Goal: Task Accomplishment & Management: Use online tool/utility

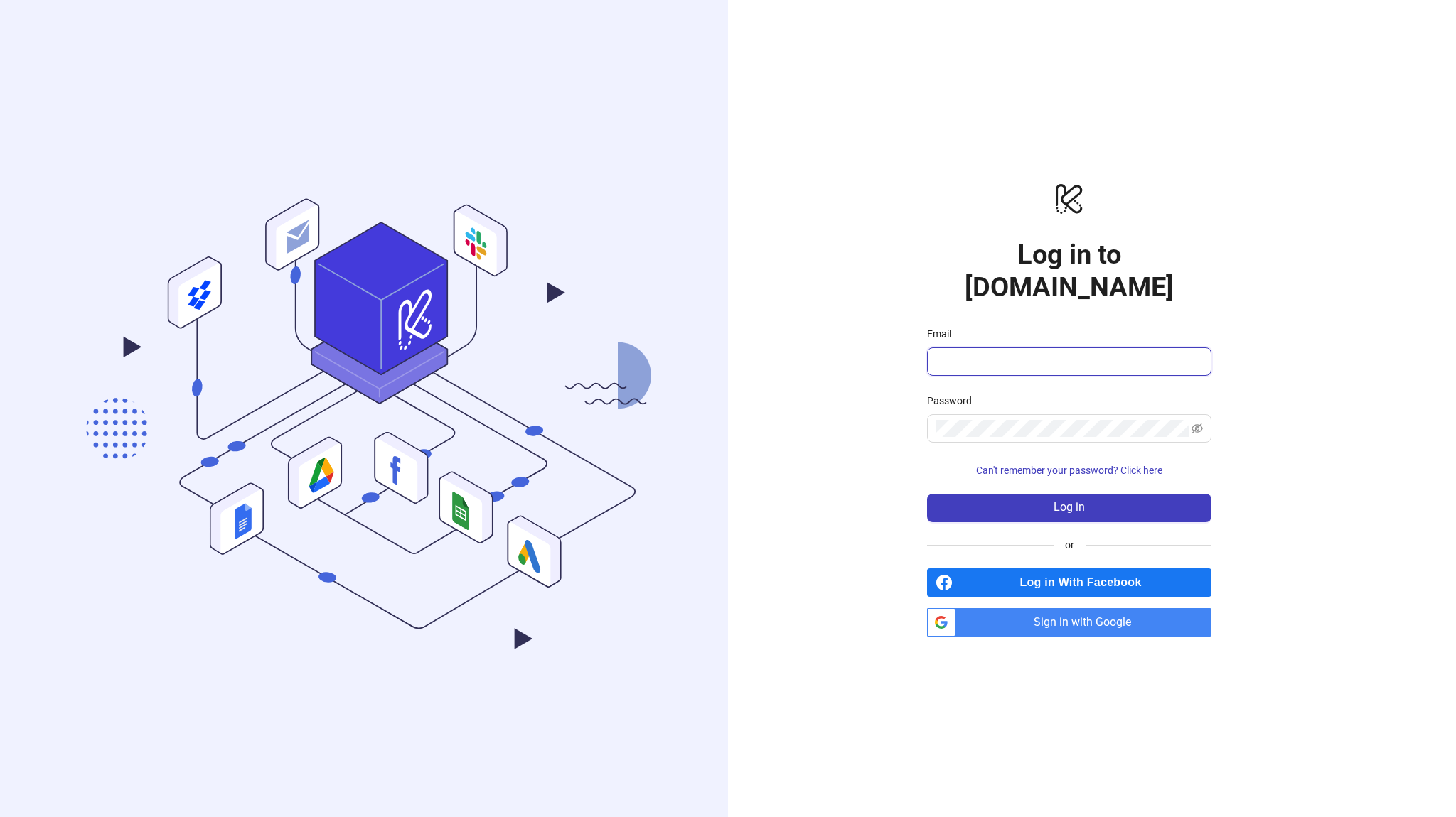
type input "**********"
click at [1063, 612] on span "Sign in with Google" at bounding box center [1086, 623] width 250 height 28
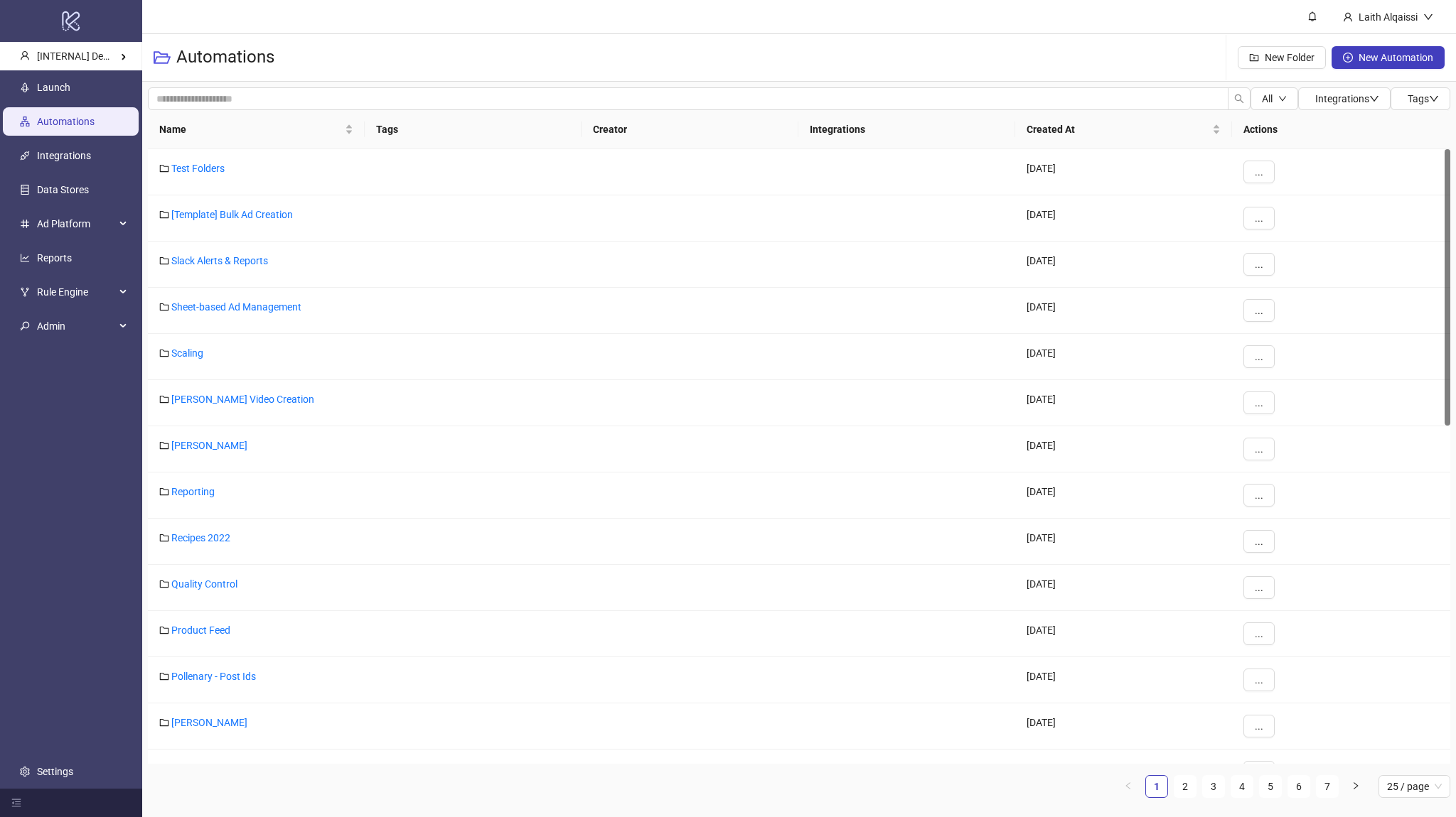
click at [84, 116] on link "Automations" at bounding box center [65, 121] width 58 height 11
click at [70, 93] on link "Launch" at bounding box center [53, 87] width 34 height 11
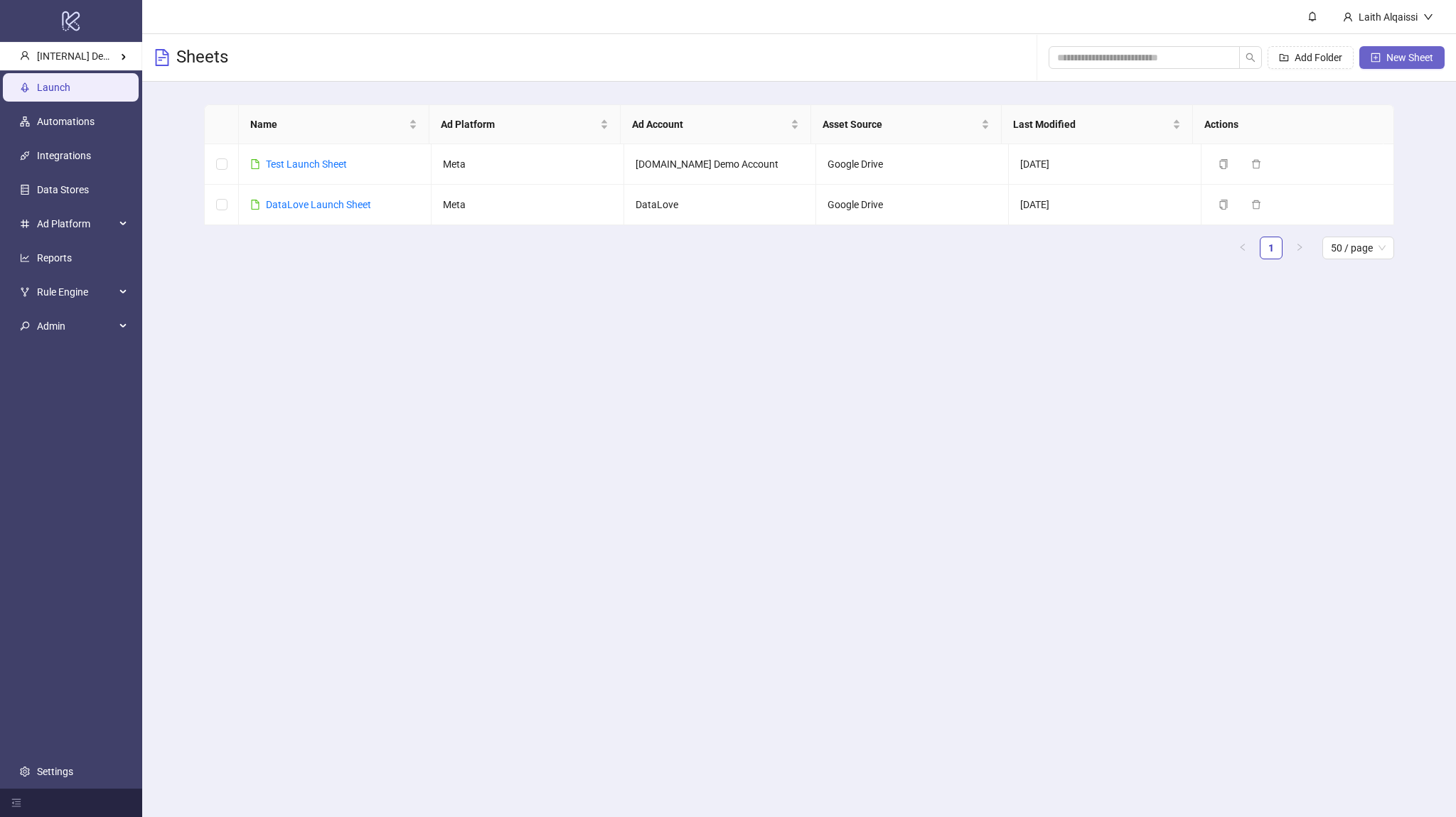
click at [1379, 57] on icon "plus-square" at bounding box center [1376, 57] width 9 height 9
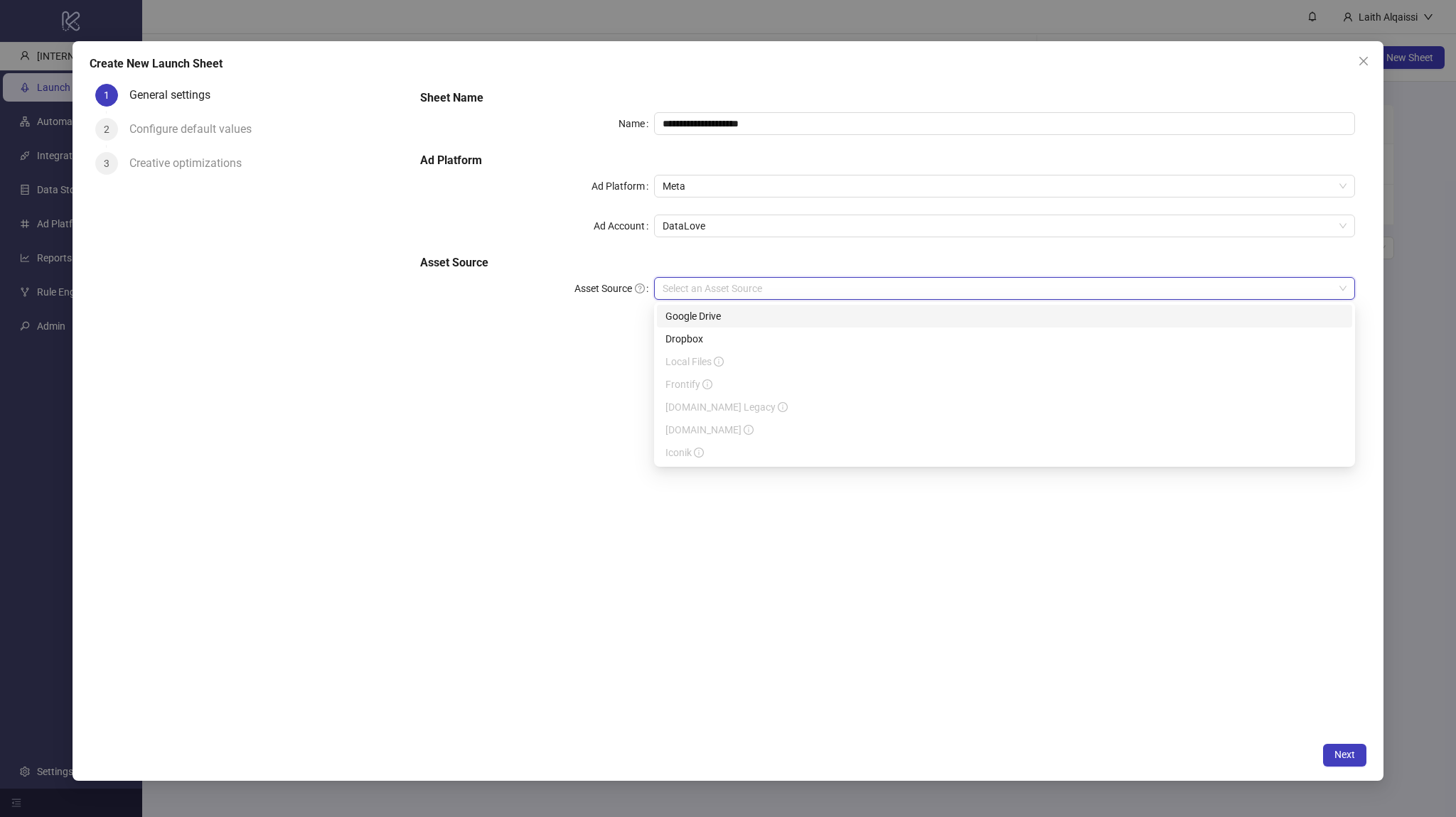
click at [722, 289] on input "Asset Source" at bounding box center [998, 288] width 671 height 22
click at [719, 340] on div "Dropbox" at bounding box center [1005, 338] width 678 height 16
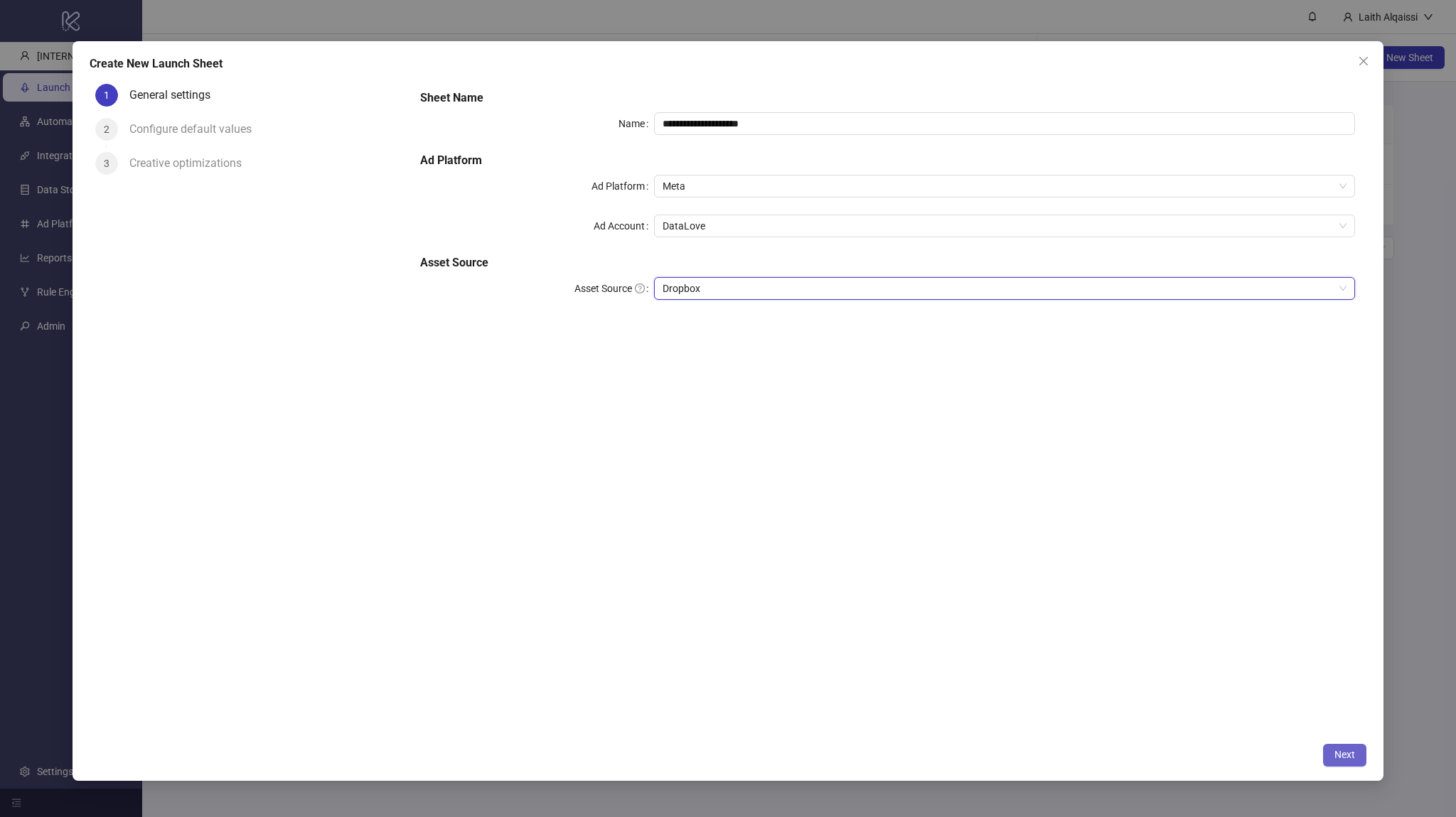
click at [1336, 756] on span "Next" at bounding box center [1345, 754] width 21 height 11
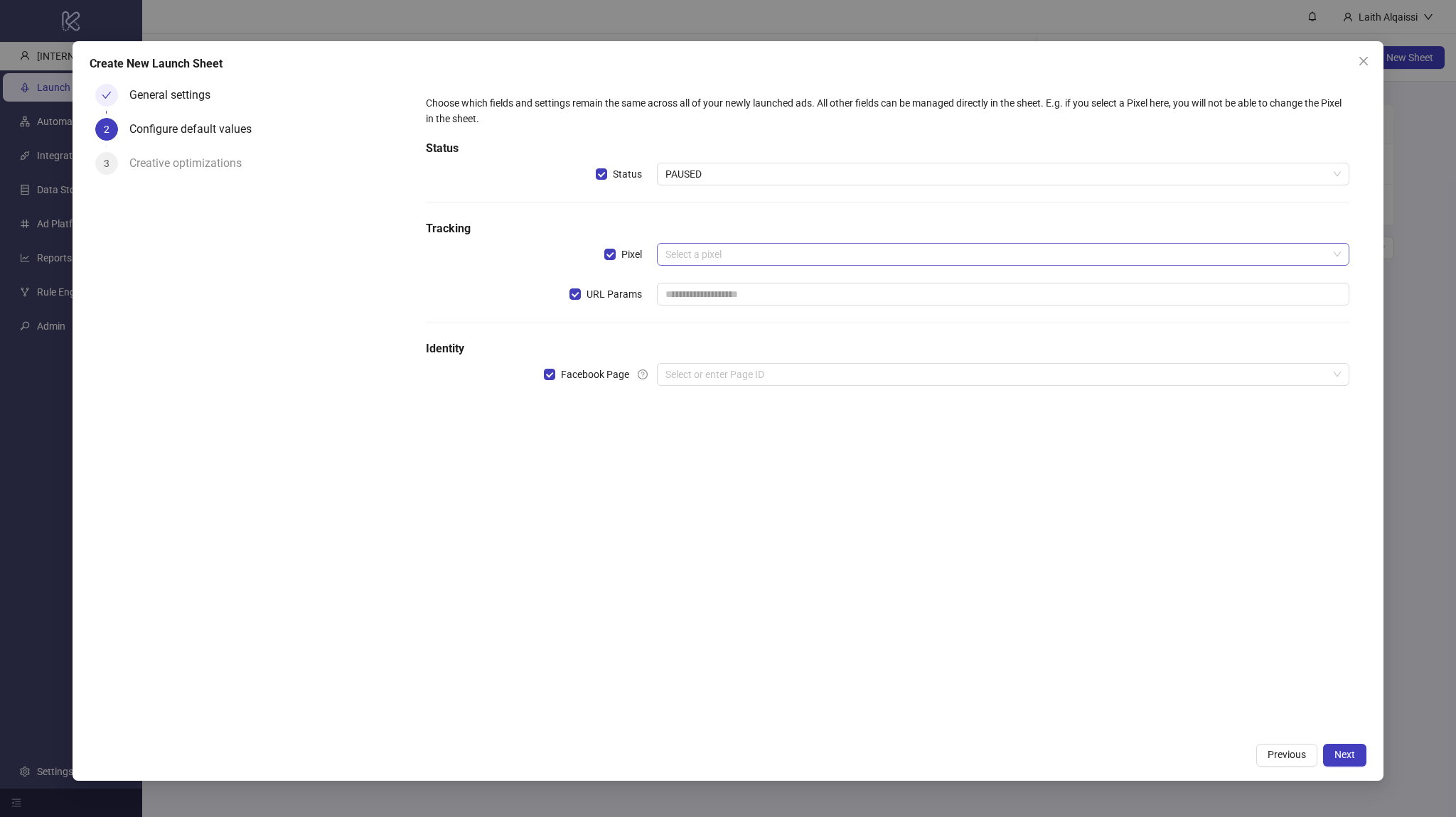
click at [698, 264] on input "search" at bounding box center [997, 254] width 663 height 22
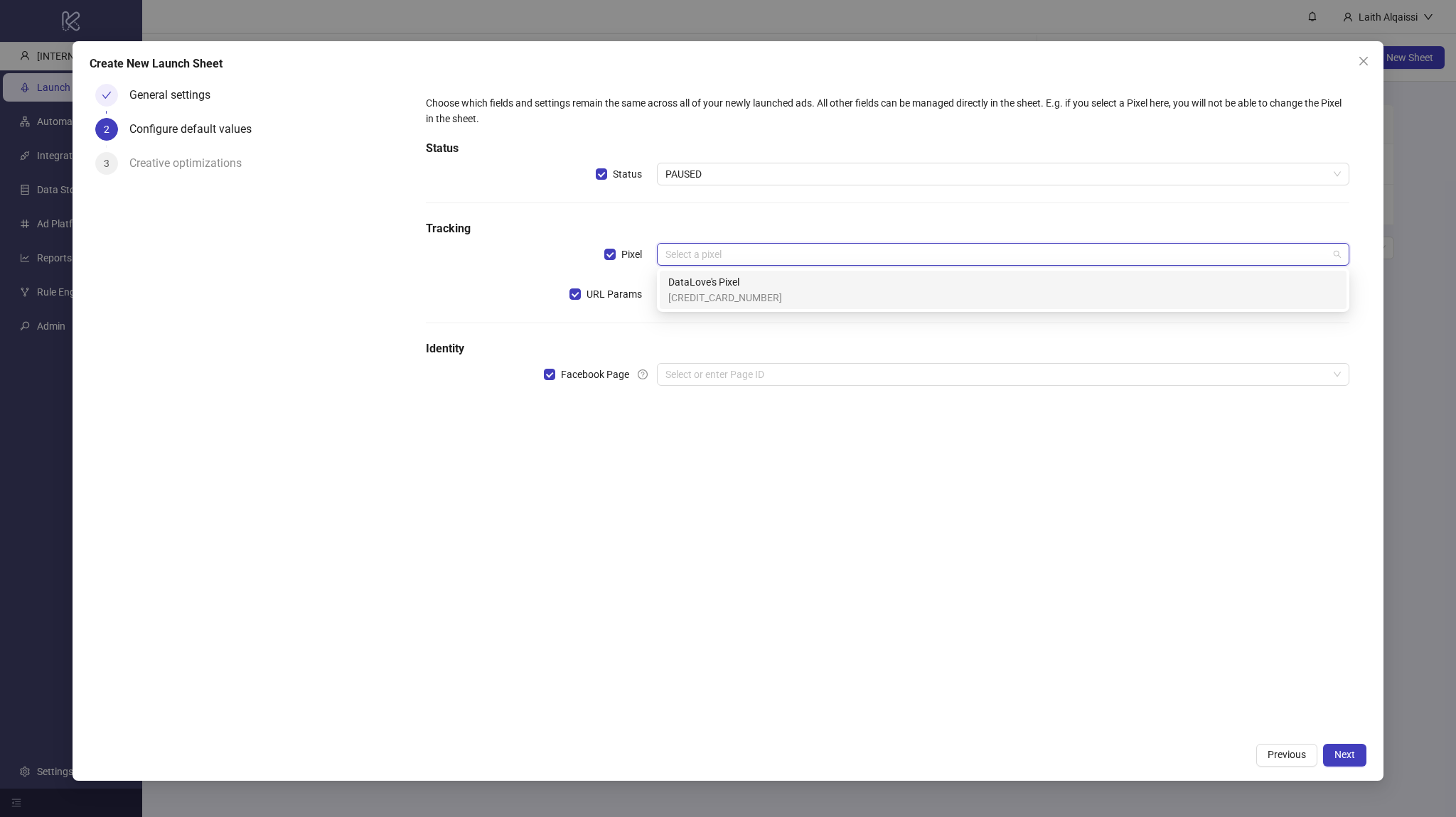
click at [710, 281] on span "DataLove's Pixel" at bounding box center [725, 282] width 114 height 16
click at [702, 299] on input "text" at bounding box center [1003, 294] width 693 height 22
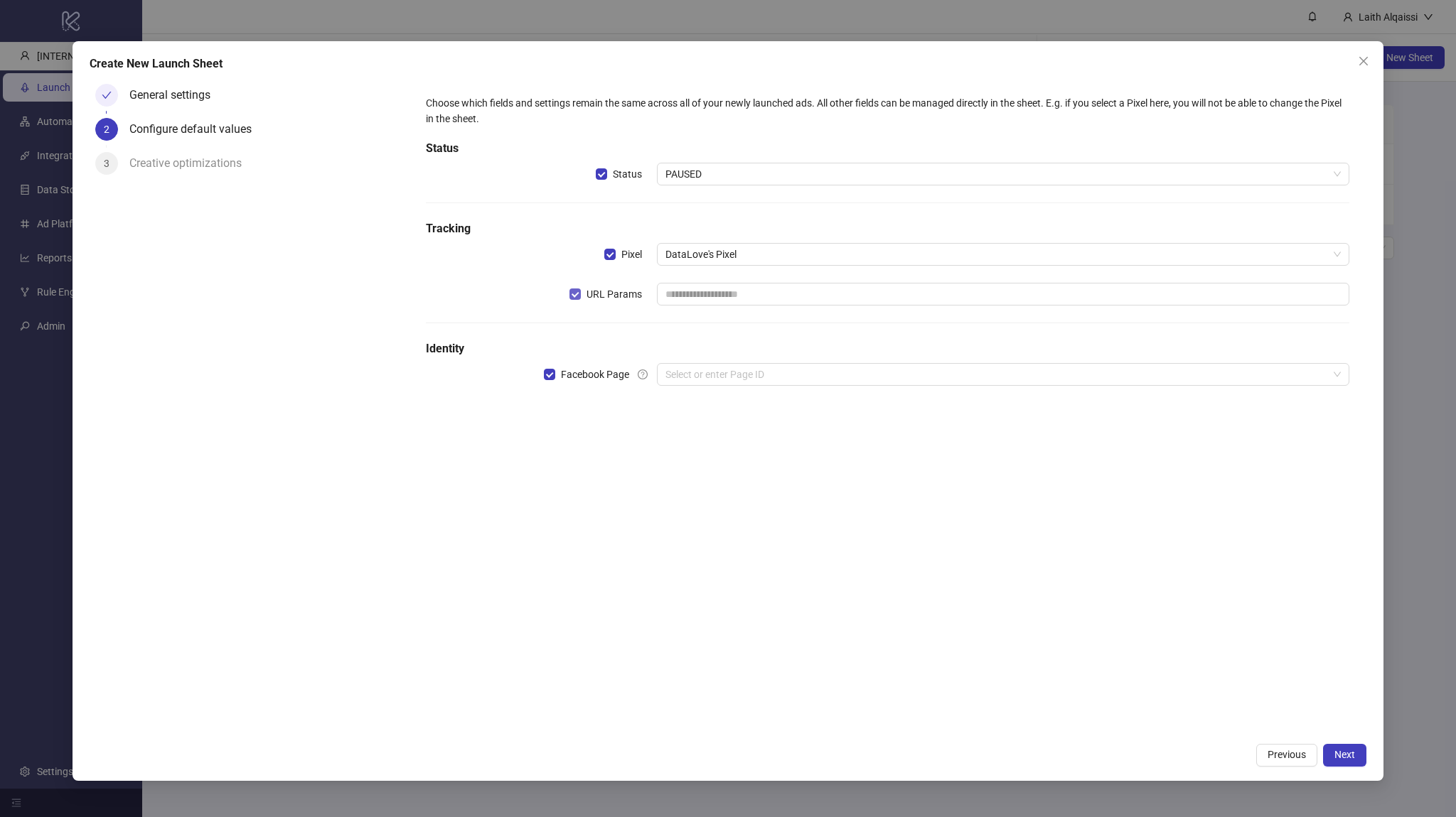
click at [607, 299] on span "URL Params" at bounding box center [613, 293] width 66 height 16
click at [621, 354] on h5 "Identity" at bounding box center [887, 349] width 923 height 17
click at [614, 363] on label "Facebook Page" at bounding box center [600, 374] width 113 height 22
click at [1334, 754] on button "Next" at bounding box center [1345, 755] width 43 height 22
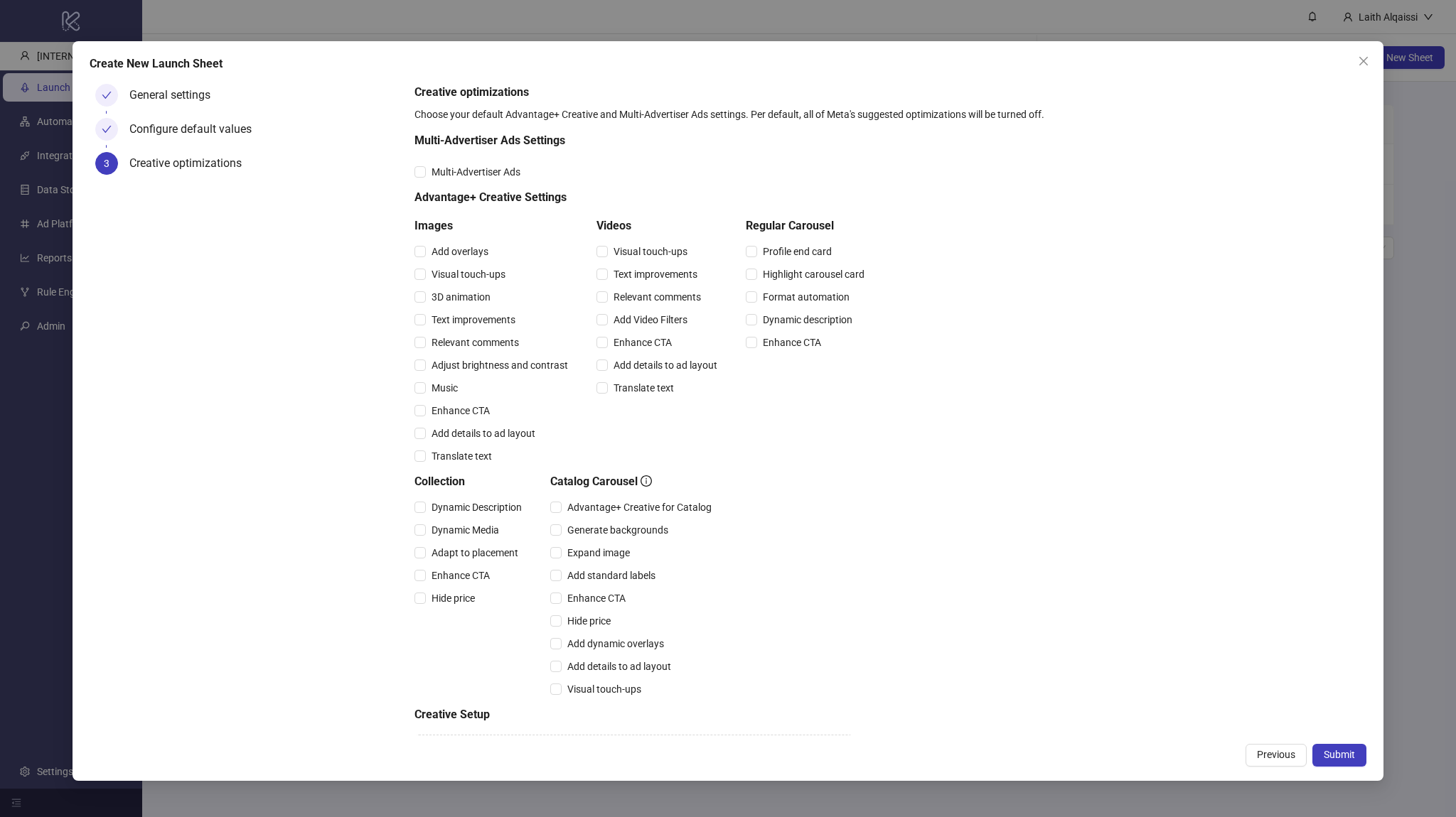
click at [1338, 755] on span "Submit" at bounding box center [1339, 754] width 31 height 11
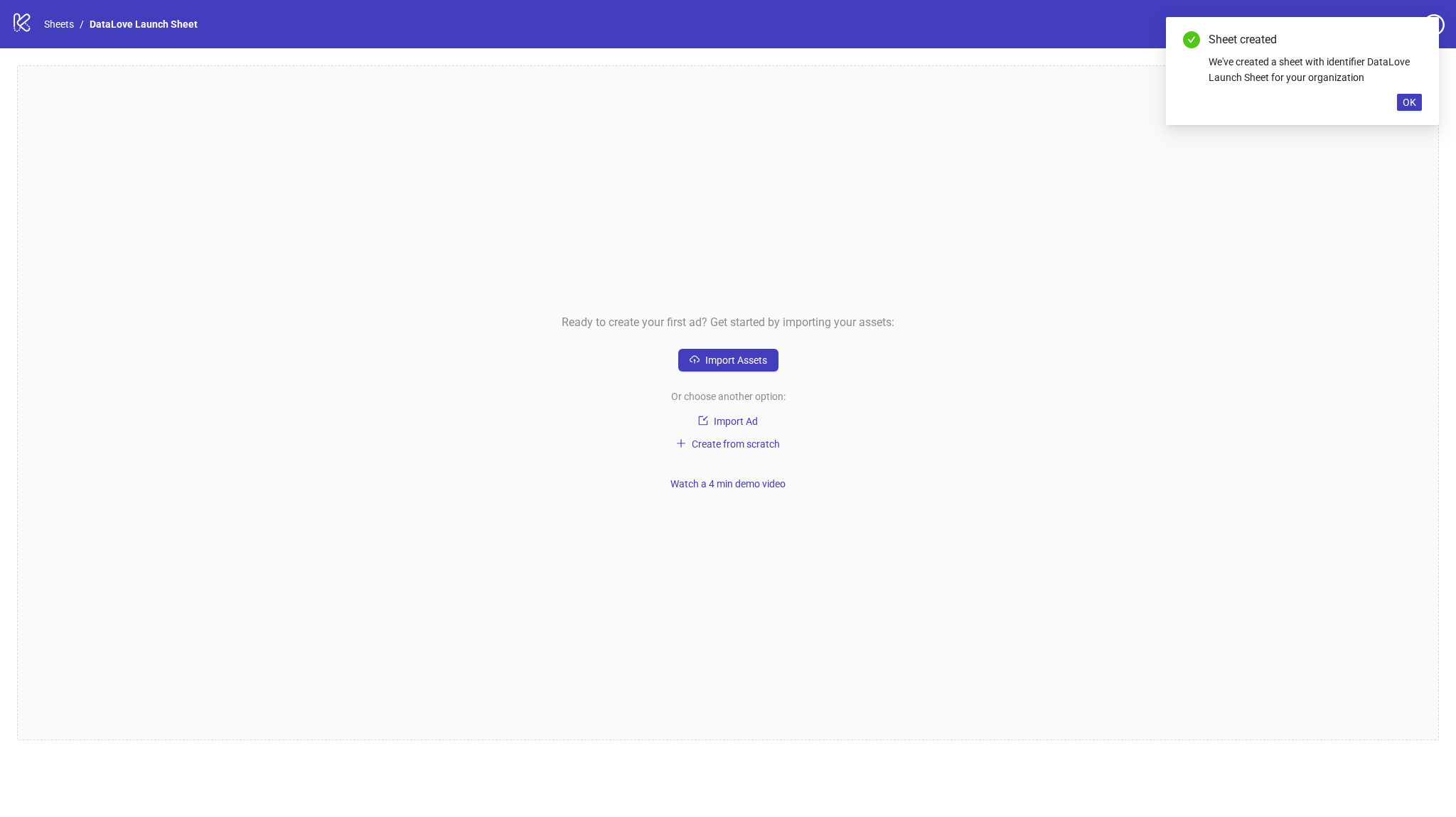
click at [737, 344] on div "Ready to create your first ad? Get started by importing your assets: Import Ass…" at bounding box center [728, 403] width 1422 height 675
click at [740, 349] on button "Import Assets" at bounding box center [728, 360] width 100 height 22
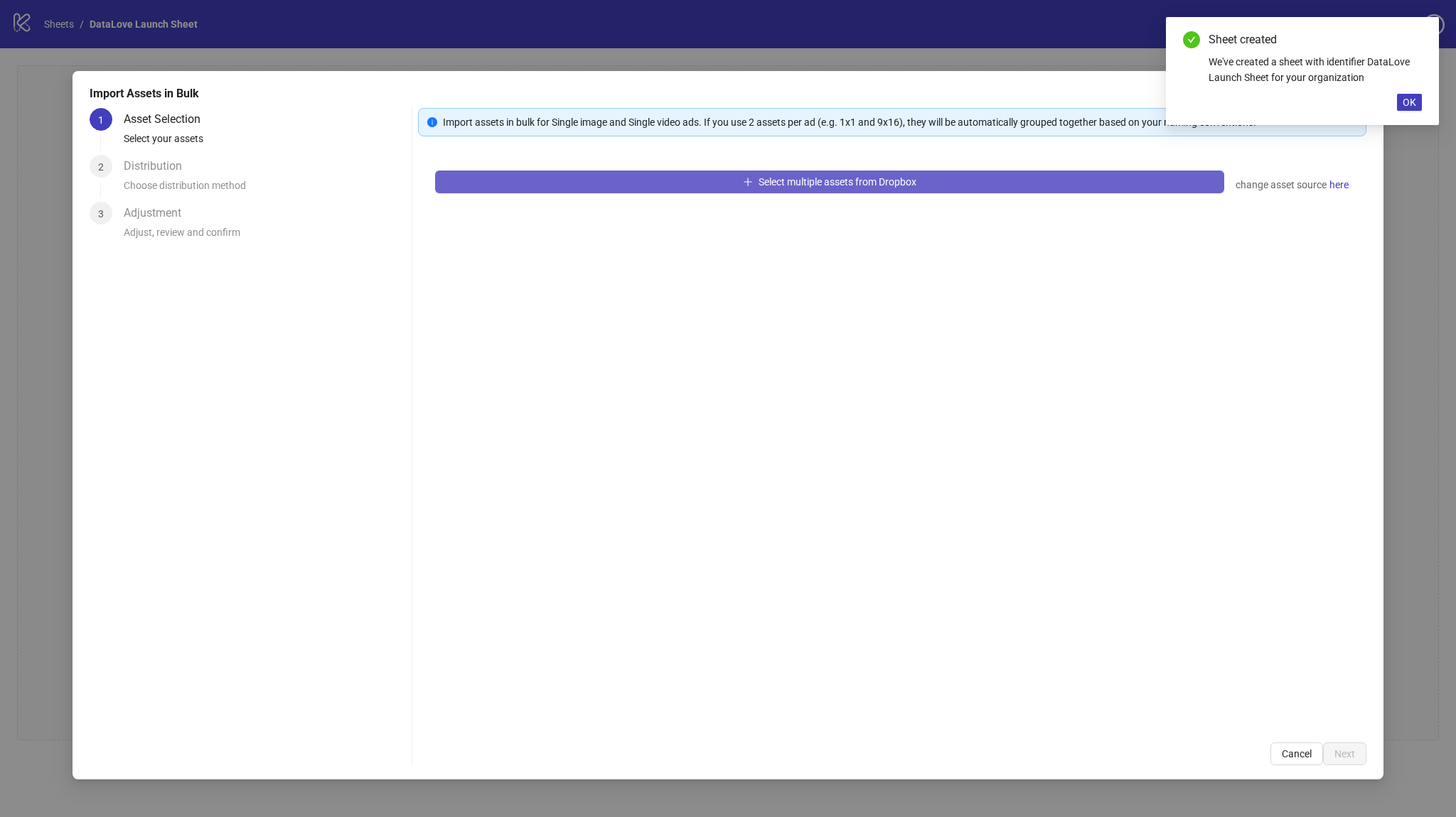
click at [566, 184] on button "Select multiple assets from Dropbox" at bounding box center [829, 181] width 789 height 22
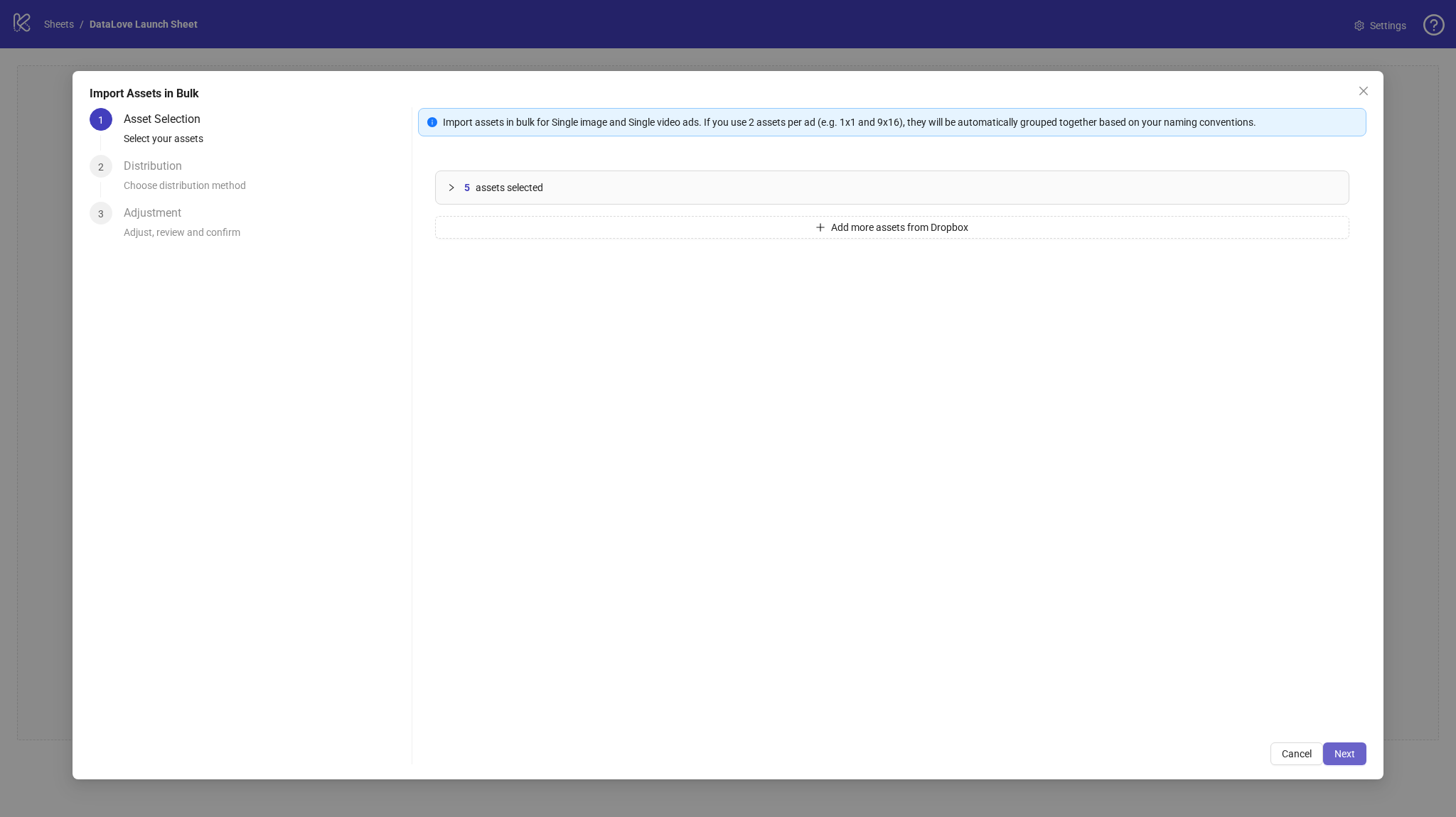
click at [1348, 756] on span "Next" at bounding box center [1345, 754] width 21 height 11
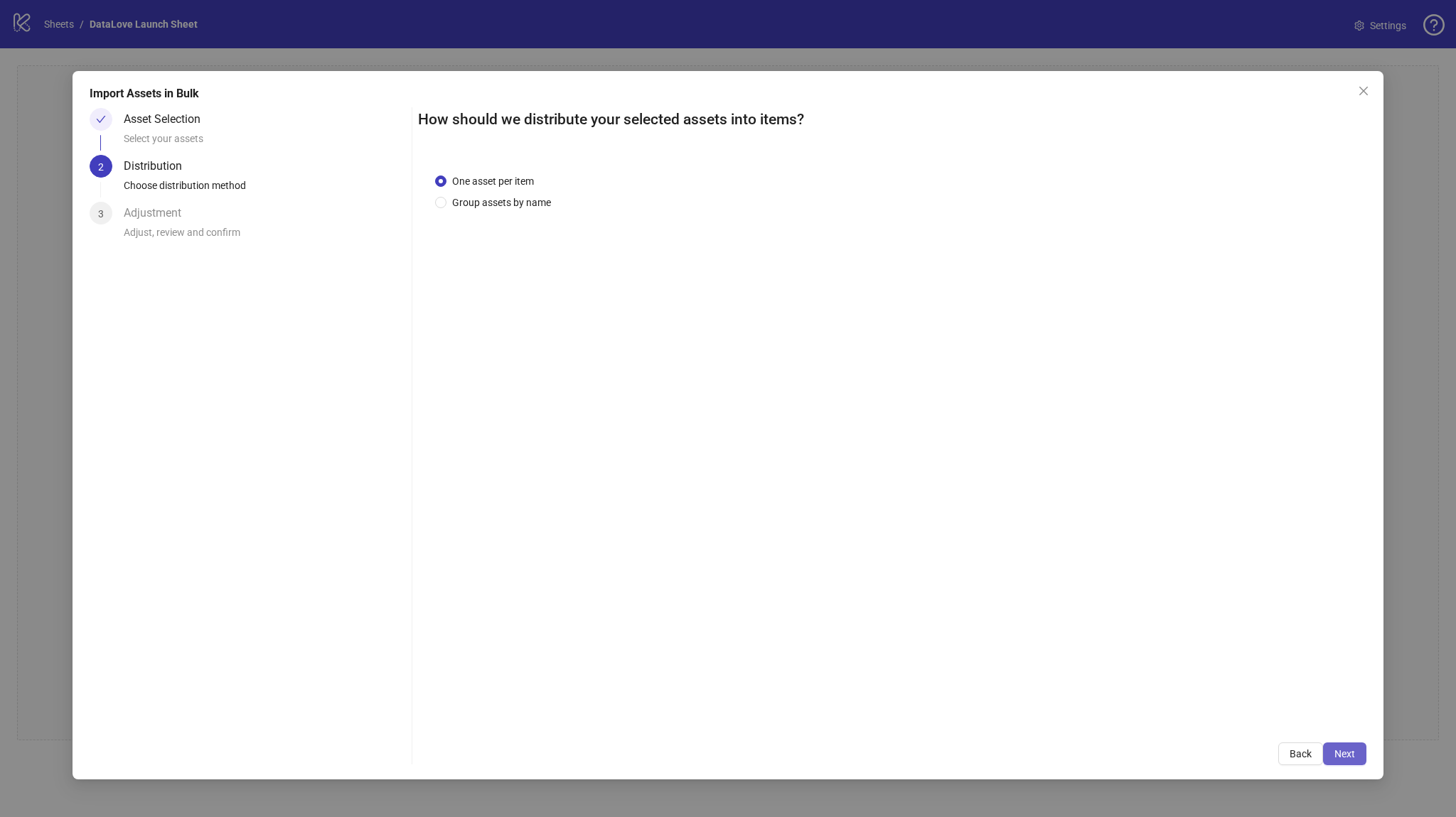
click at [1348, 756] on span "Next" at bounding box center [1345, 754] width 21 height 11
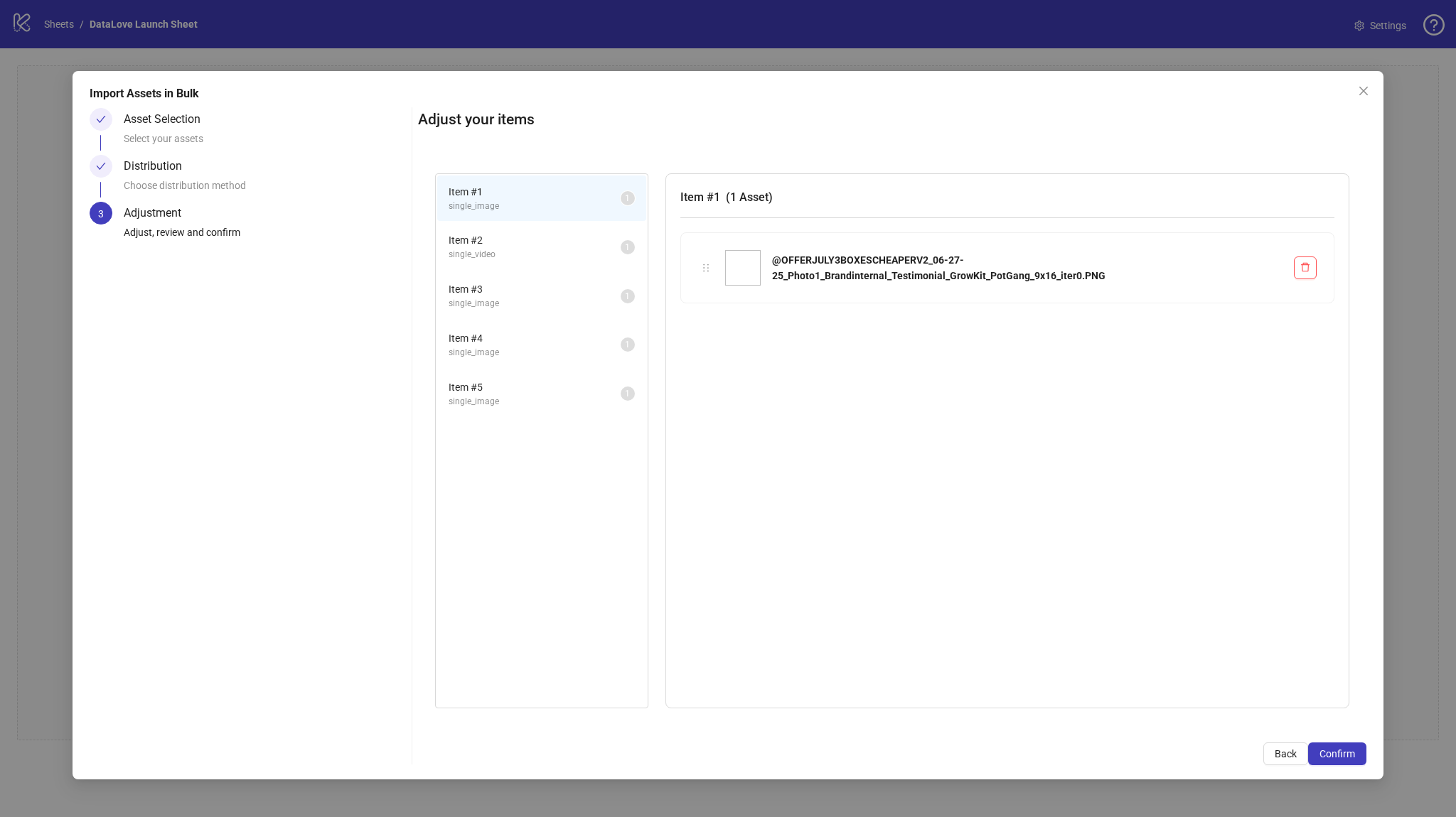
click at [1348, 756] on span "Confirm" at bounding box center [1337, 754] width 36 height 11
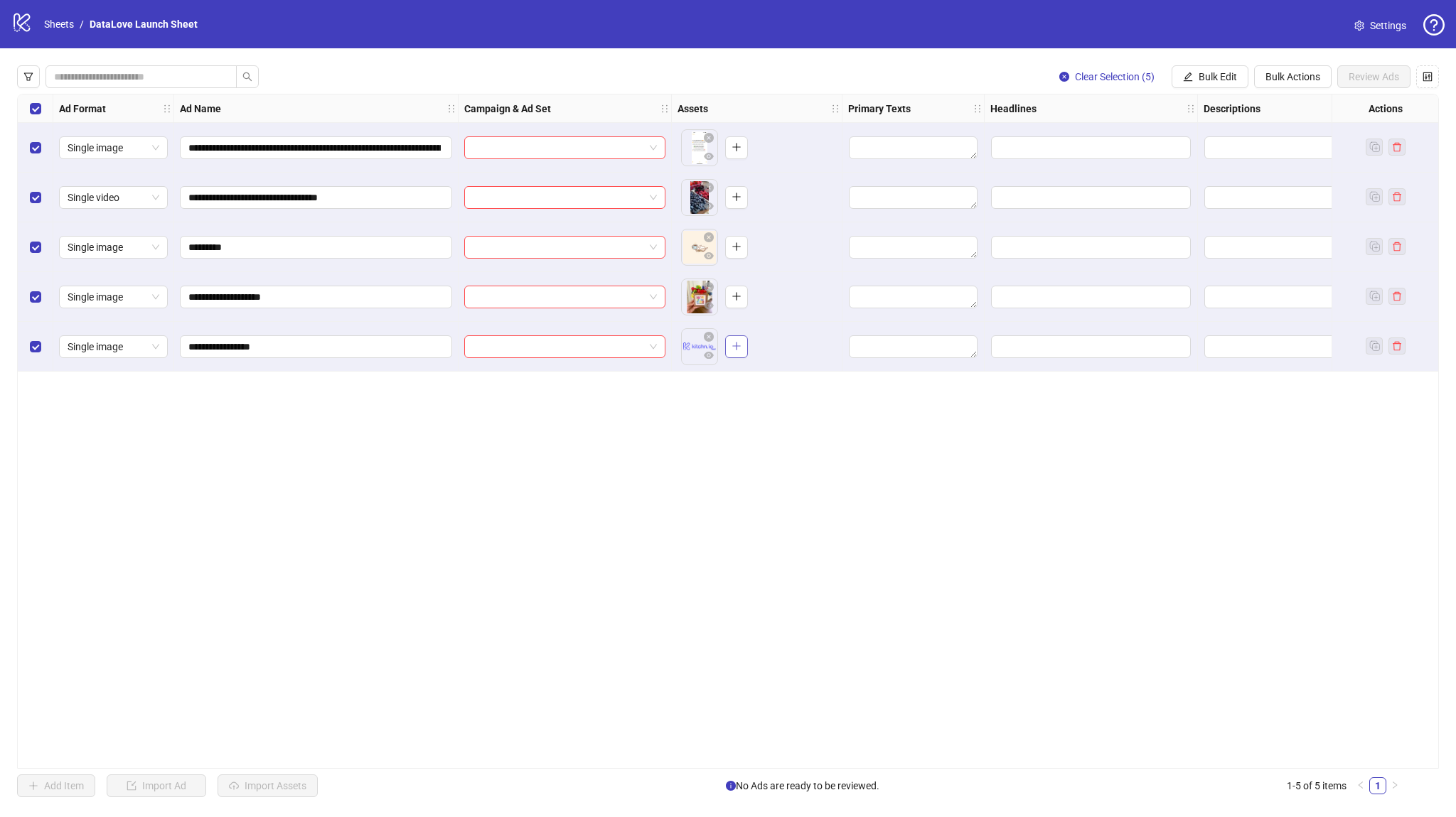
click at [728, 347] on button "button" at bounding box center [737, 347] width 22 height 22
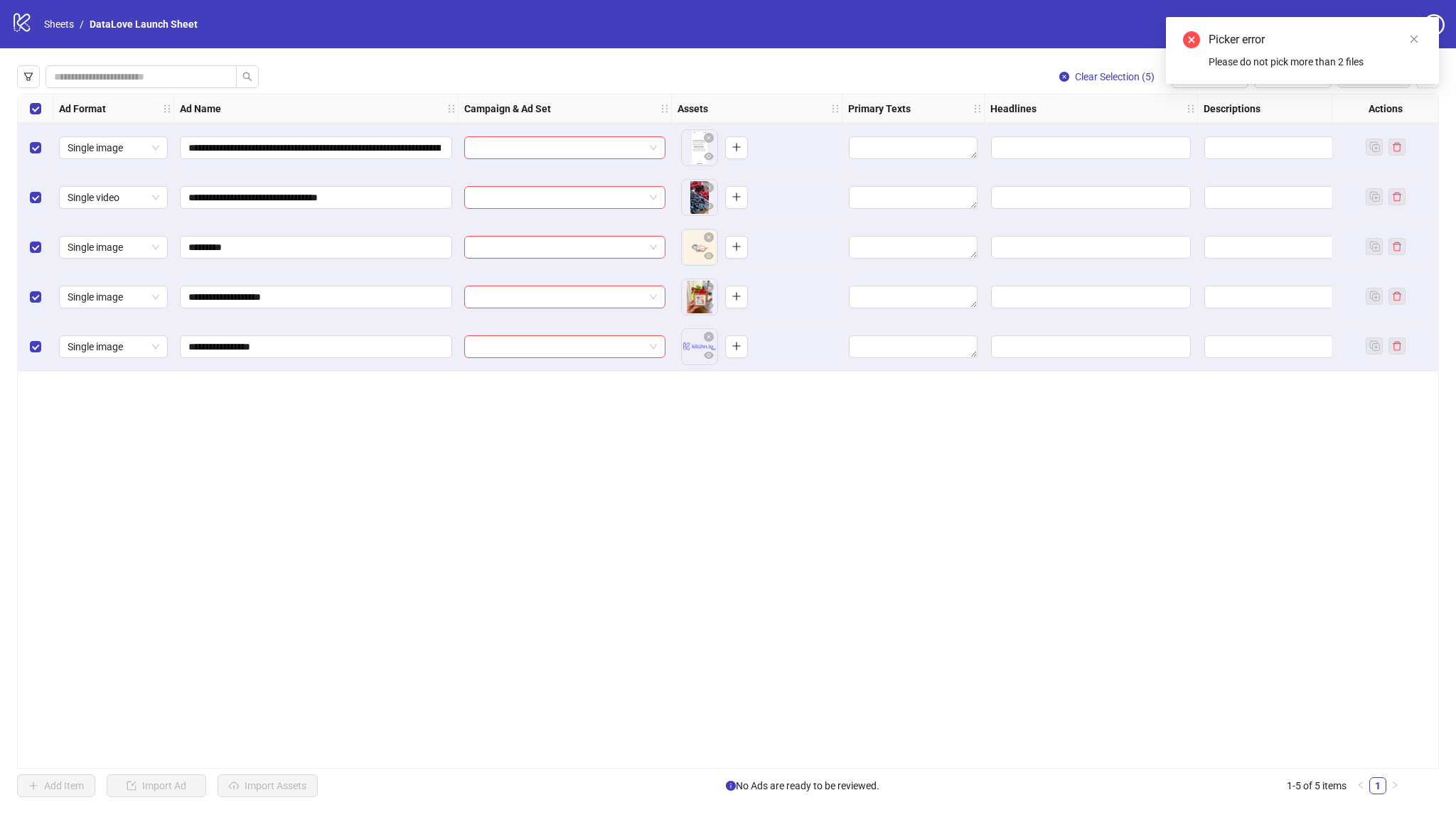
click at [173, 653] on div "**********" at bounding box center [728, 432] width 1422 height 675
click at [28, 105] on div "Select all rows" at bounding box center [36, 109] width 36 height 28
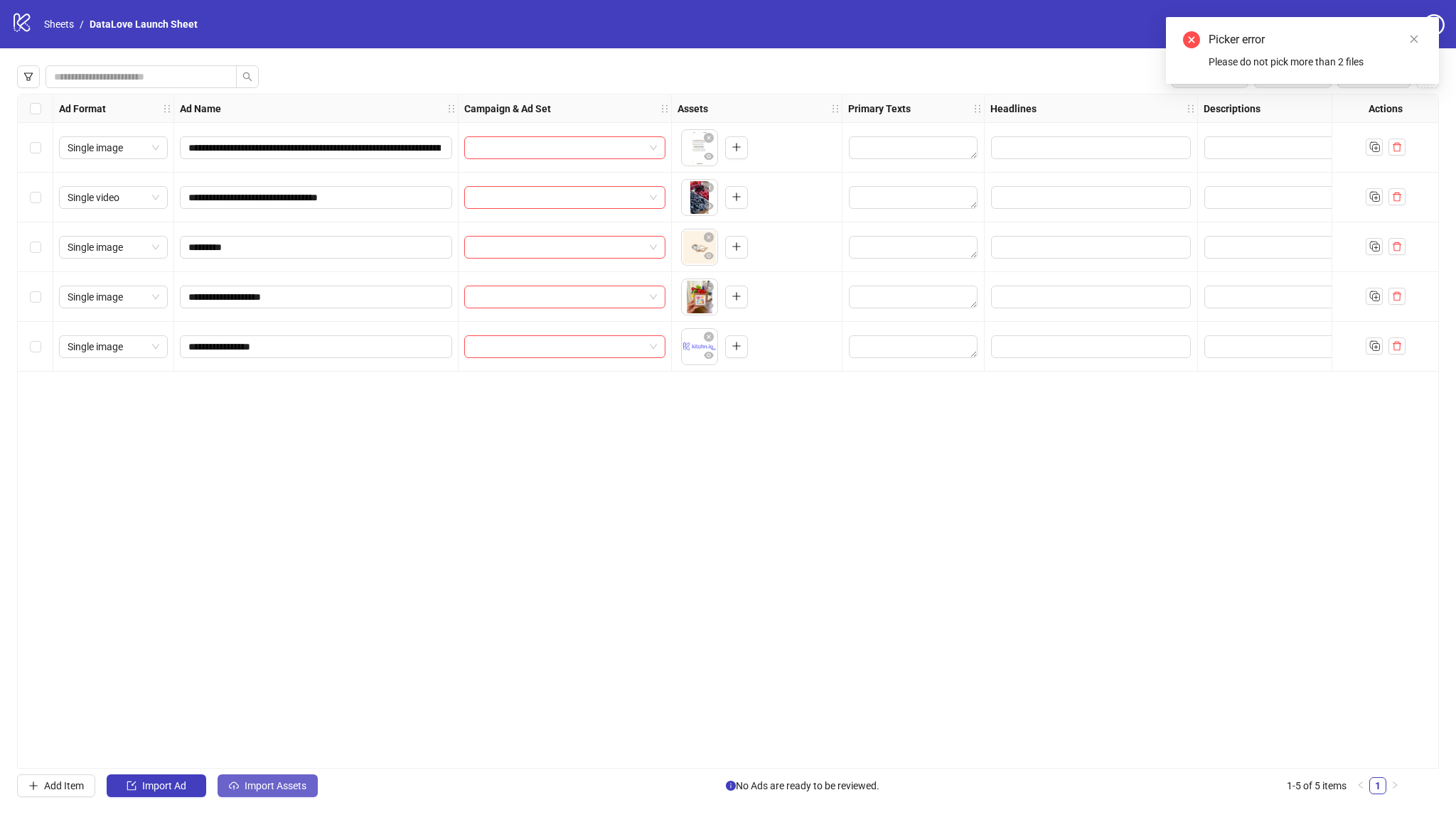
click at [273, 783] on span "Import Assets" at bounding box center [275, 786] width 62 height 11
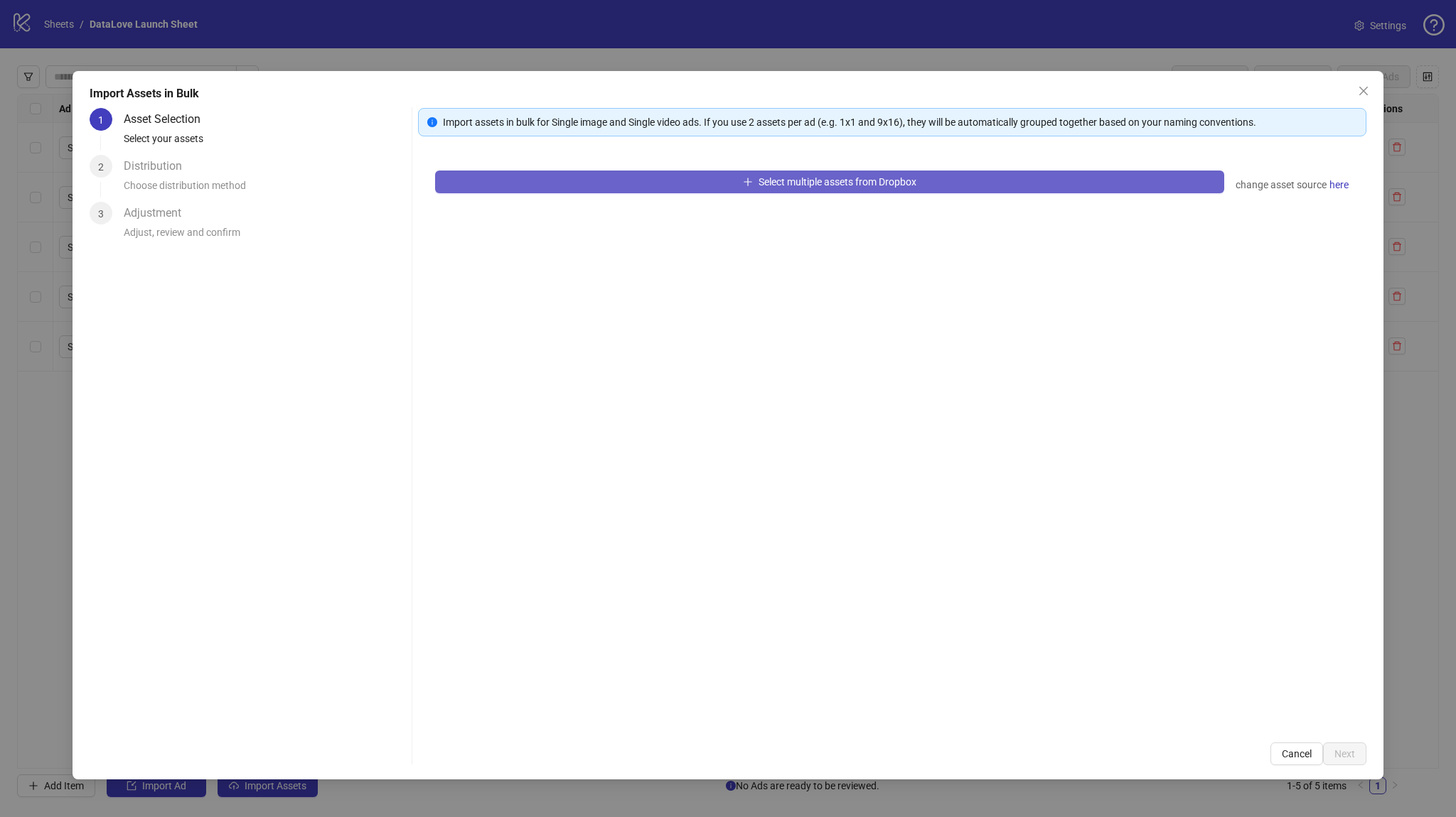
click at [552, 191] on button "Select multiple assets from Dropbox" at bounding box center [829, 181] width 789 height 22
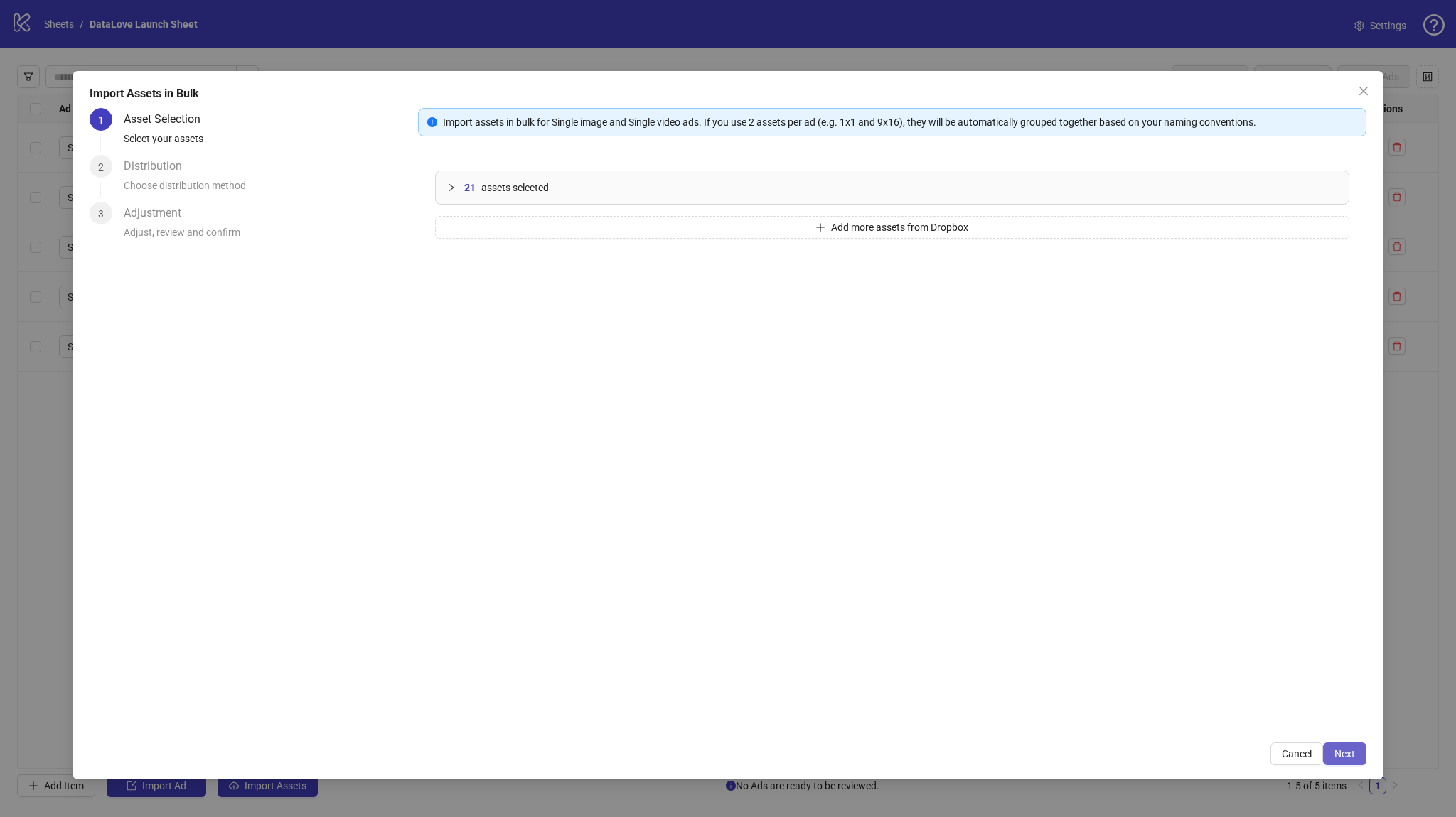
click at [1335, 751] on span "Next" at bounding box center [1345, 754] width 21 height 11
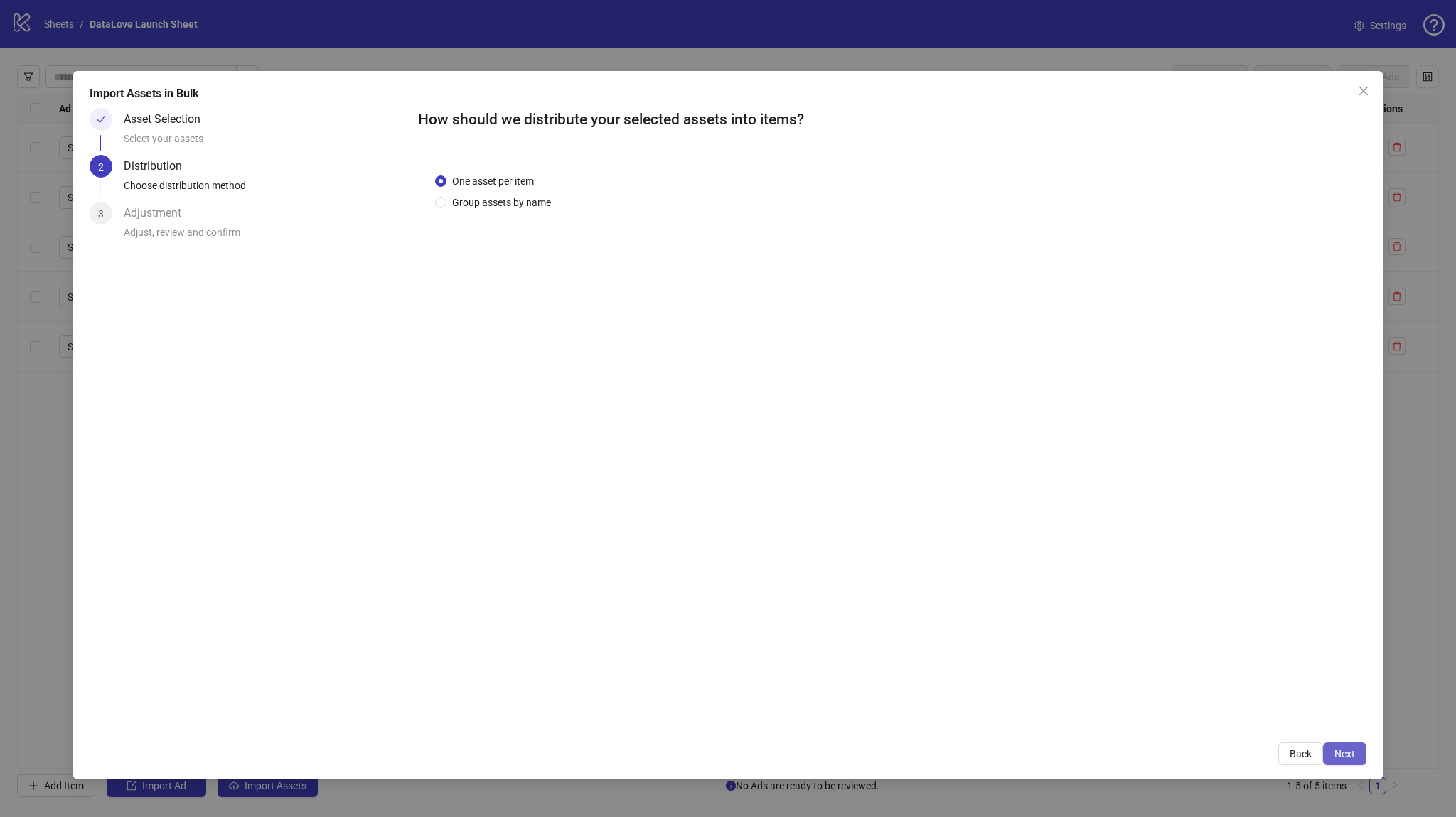
click at [1354, 757] on span "Next" at bounding box center [1345, 754] width 21 height 11
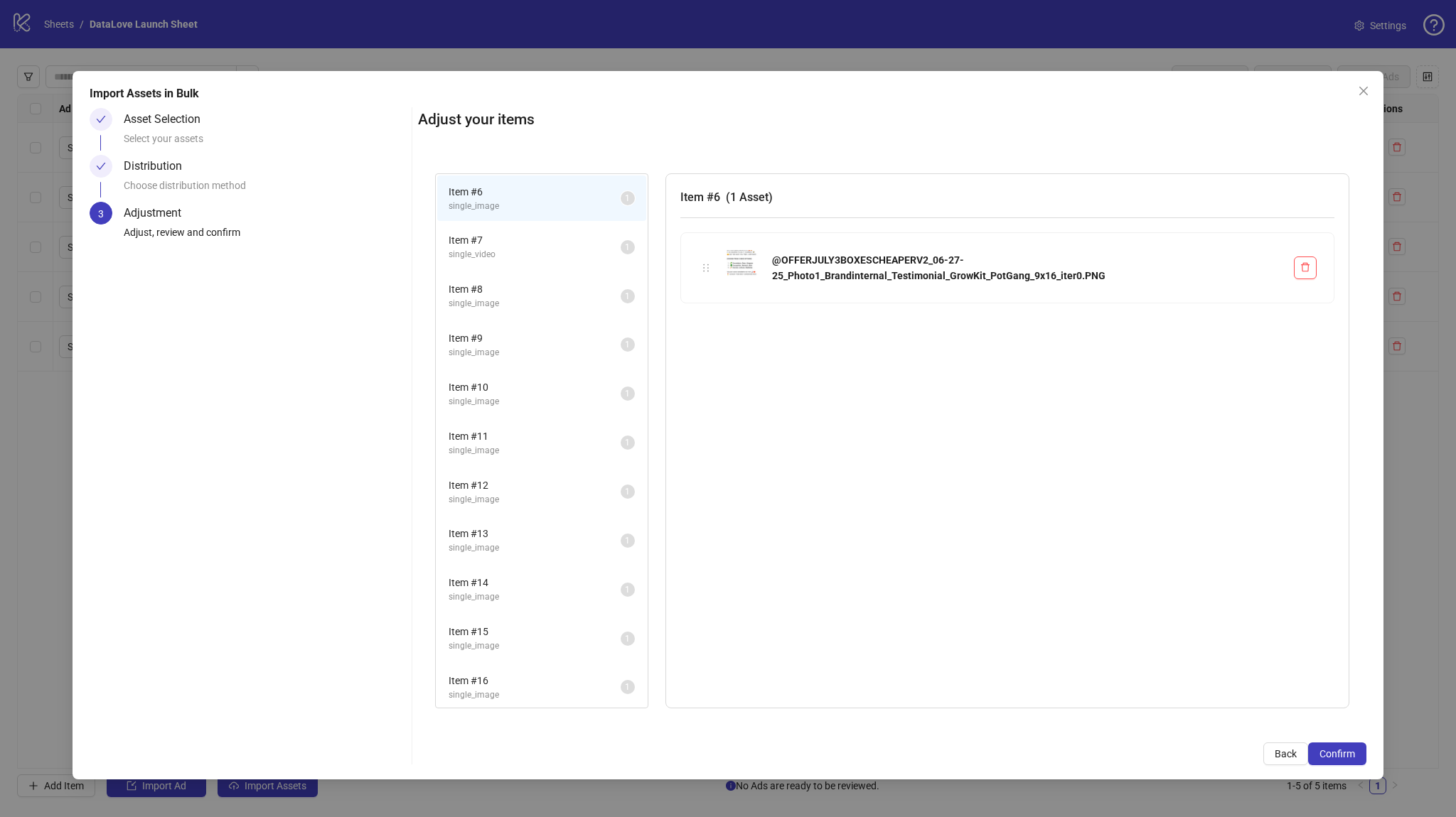
drag, startPoint x: 1348, startPoint y: 753, endPoint x: 618, endPoint y: 556, distance: 756.1
click at [673, 565] on div "Adjust your items Item # 6 single_image 1 Item # 7 single_video 1 Item # 8 sing…" at bounding box center [892, 437] width 948 height 657
click at [493, 533] on span "Item # 13" at bounding box center [534, 533] width 172 height 16
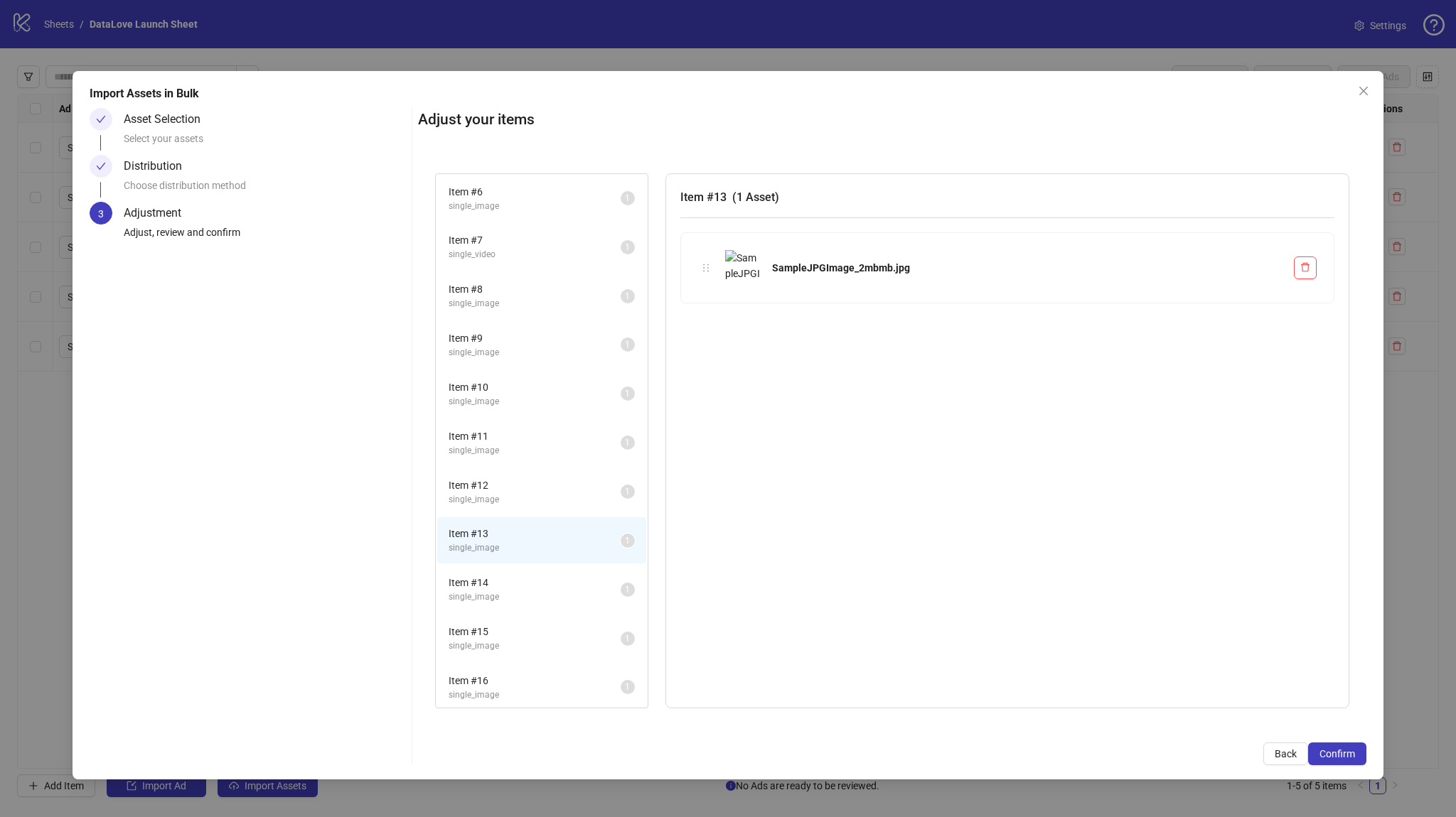
click at [508, 511] on div "Item # 12 single_image 1" at bounding box center [542, 492] width 212 height 49
click at [1327, 747] on button "Confirm" at bounding box center [1337, 754] width 58 height 22
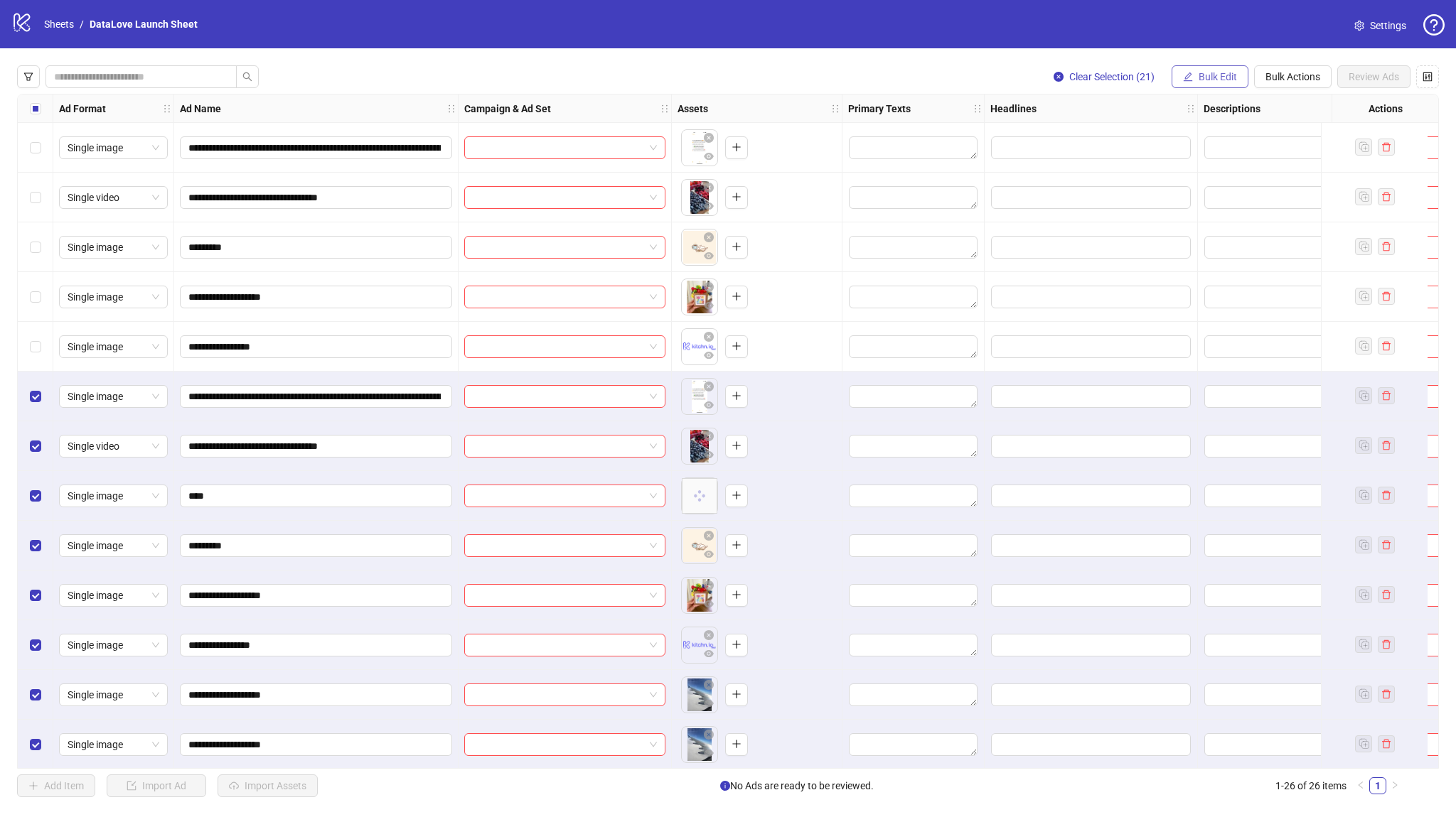
click at [1224, 75] on span "Bulk Edit" at bounding box center [1217, 76] width 38 height 11
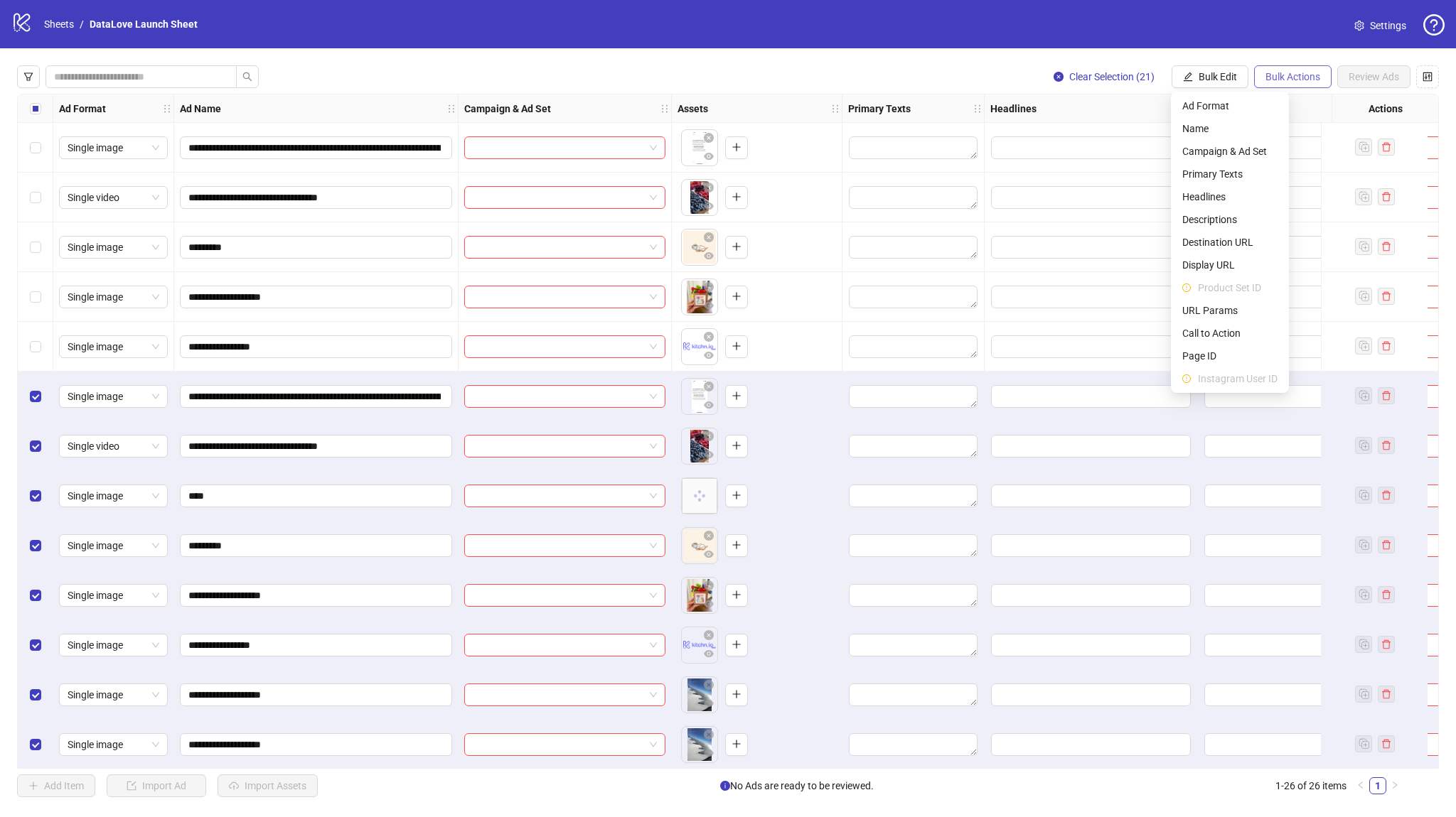
click at [1281, 77] on span "Bulk Actions" at bounding box center [1292, 76] width 55 height 11
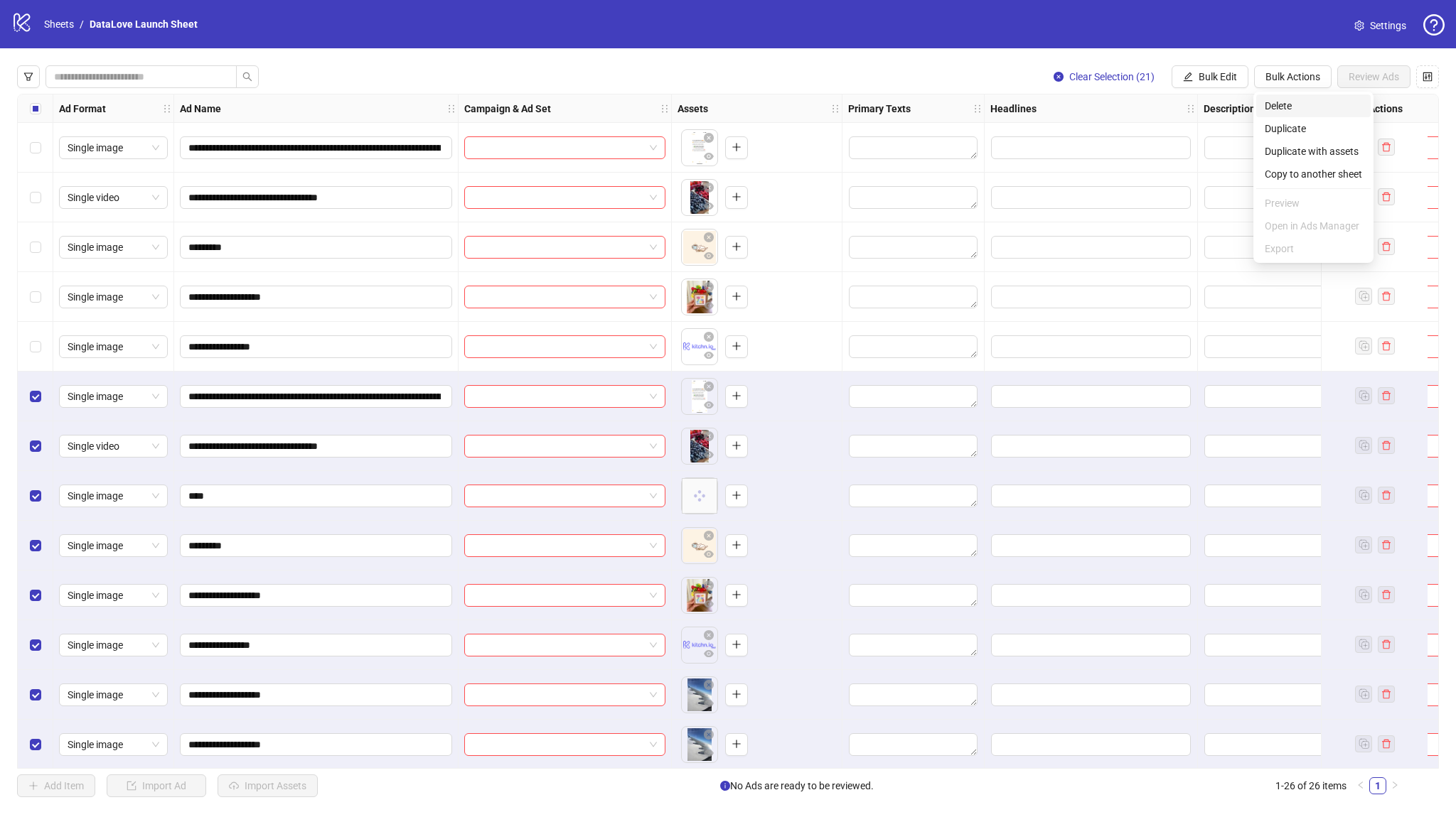
click at [1281, 103] on span "Delete" at bounding box center [1313, 105] width 97 height 16
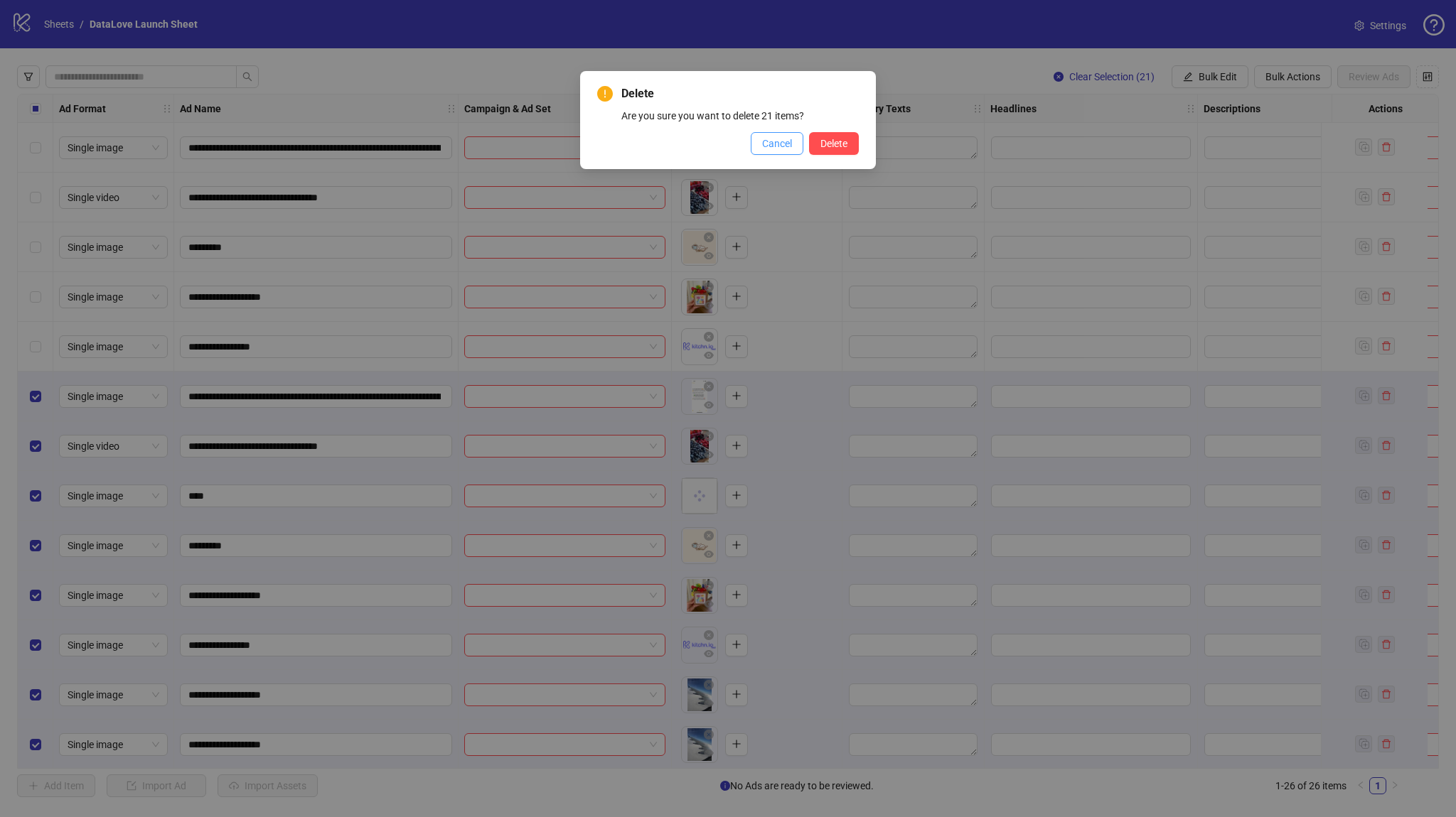
click at [781, 140] on span "Cancel" at bounding box center [777, 143] width 30 height 11
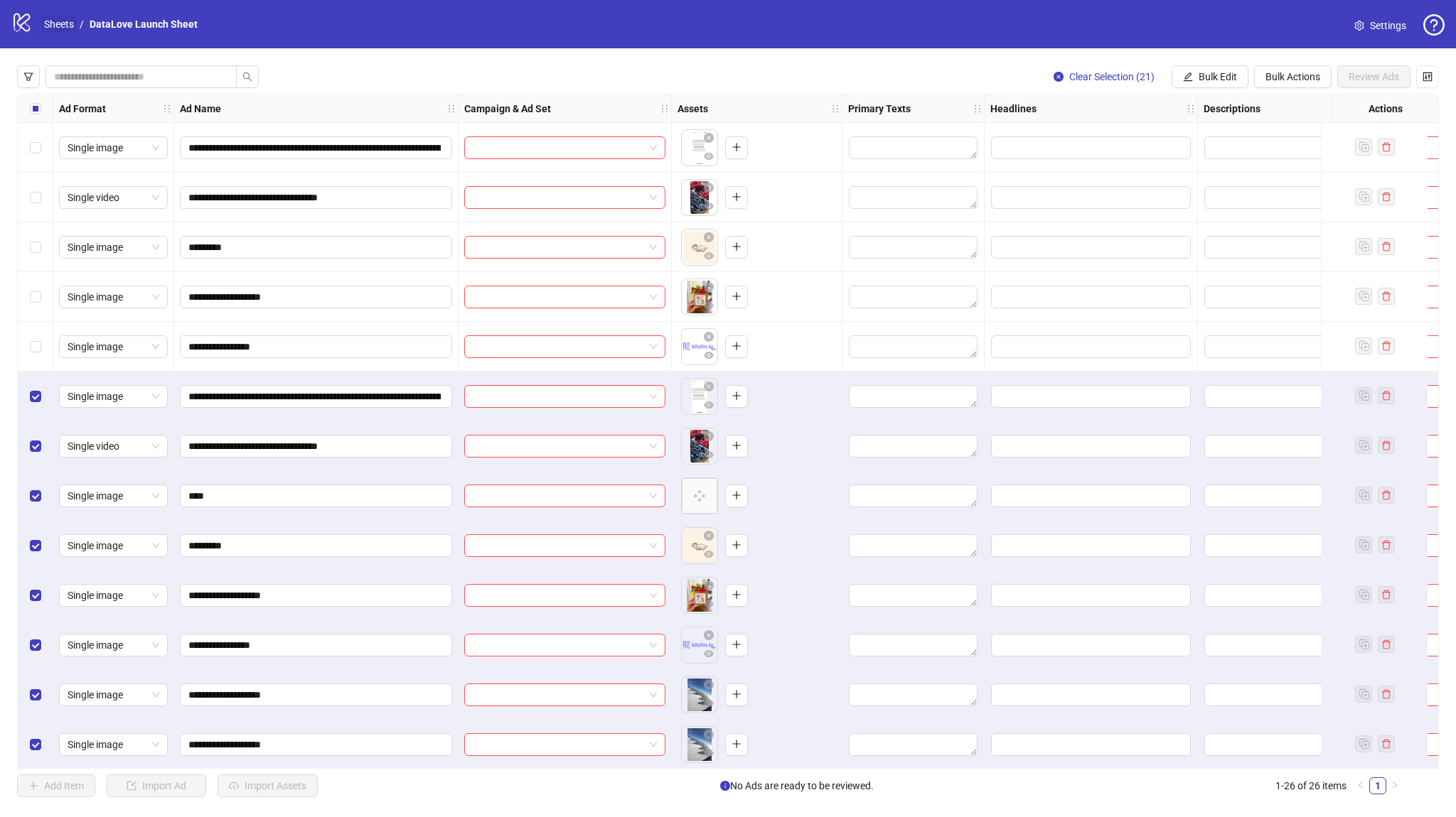
click at [55, 22] on link "Sheets" at bounding box center [59, 24] width 36 height 16
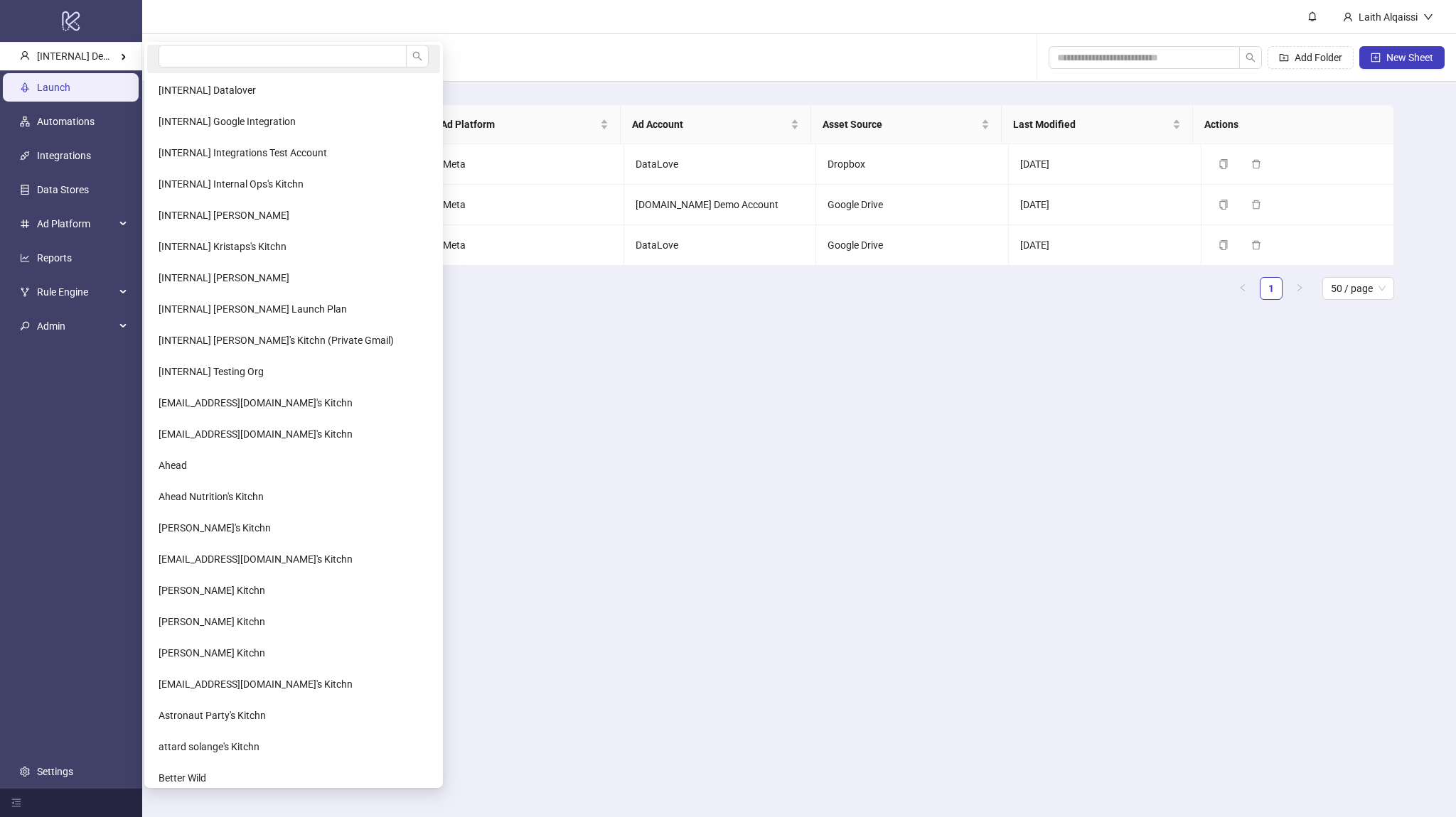
click at [226, 69] on li at bounding box center [294, 59] width 293 height 28
click at [196, 52] on input "search" at bounding box center [282, 56] width 248 height 22
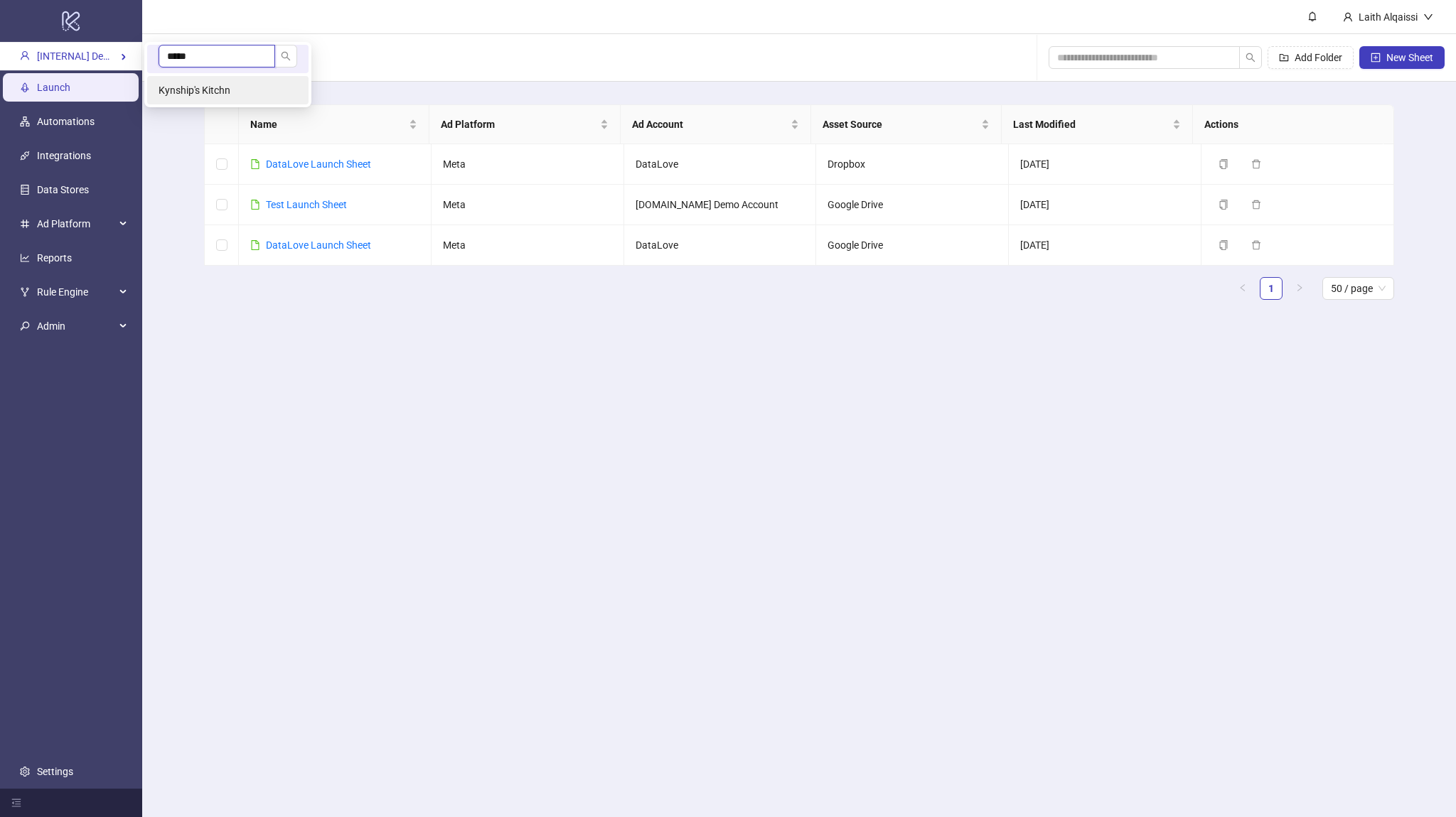
type input "*****"
click at [192, 84] on span "Kynship's Kitchn" at bounding box center [194, 90] width 72 height 11
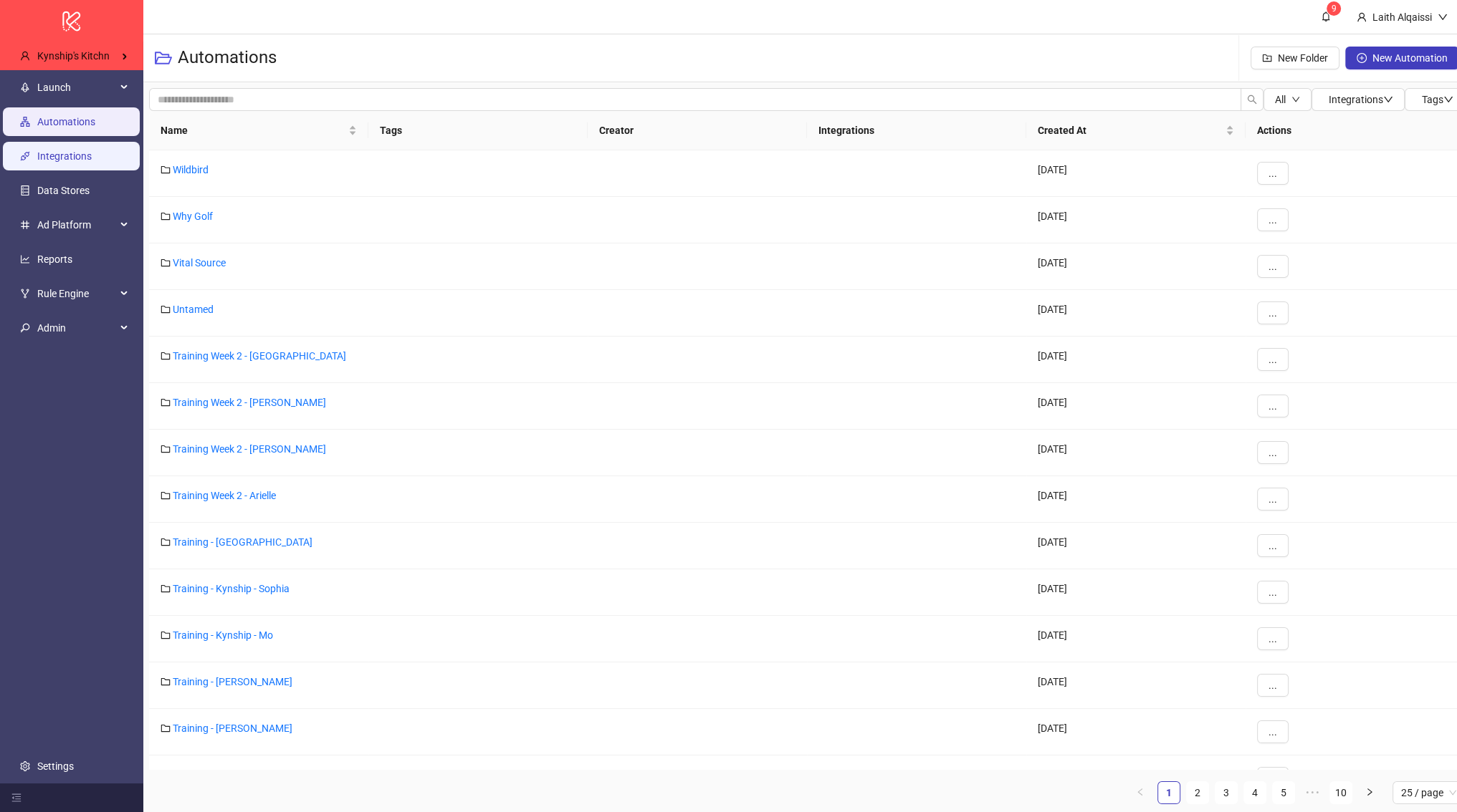
click at [92, 161] on link "Integrations" at bounding box center [64, 156] width 54 height 11
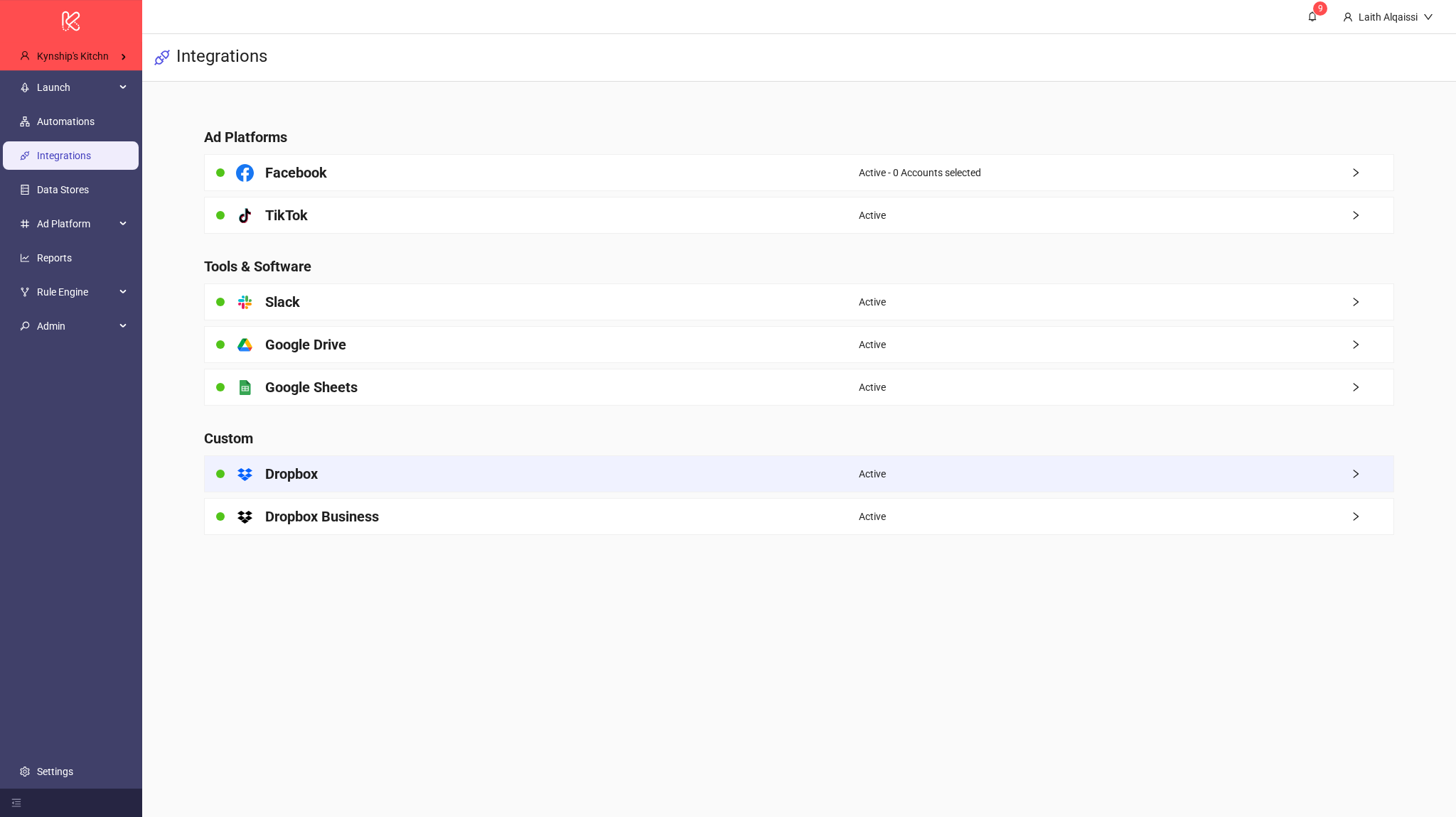
click at [303, 463] on div "platform/dropbox Dropbox" at bounding box center [531, 474] width 654 height 36
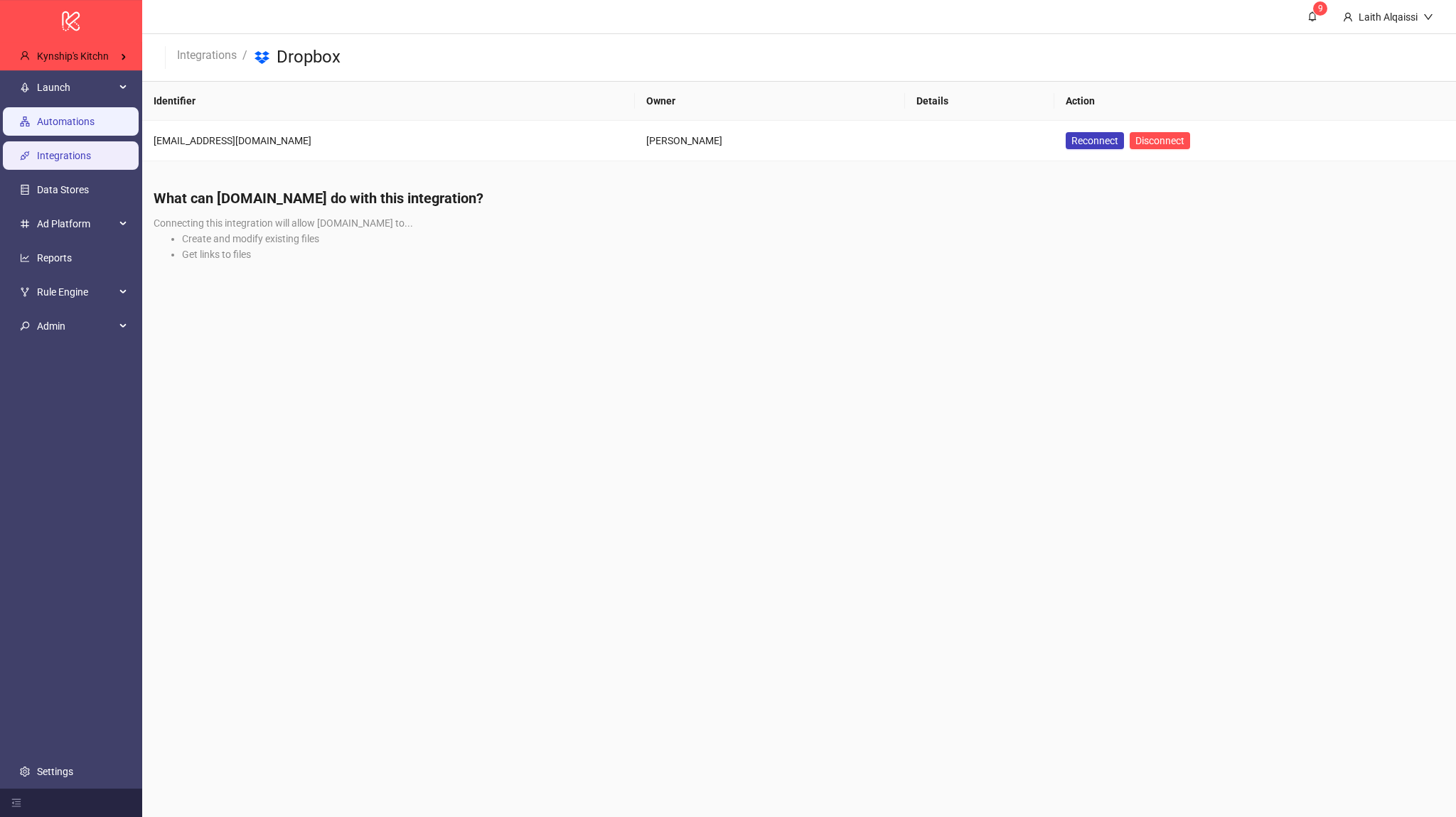
click at [91, 117] on link "Automations" at bounding box center [65, 121] width 58 height 11
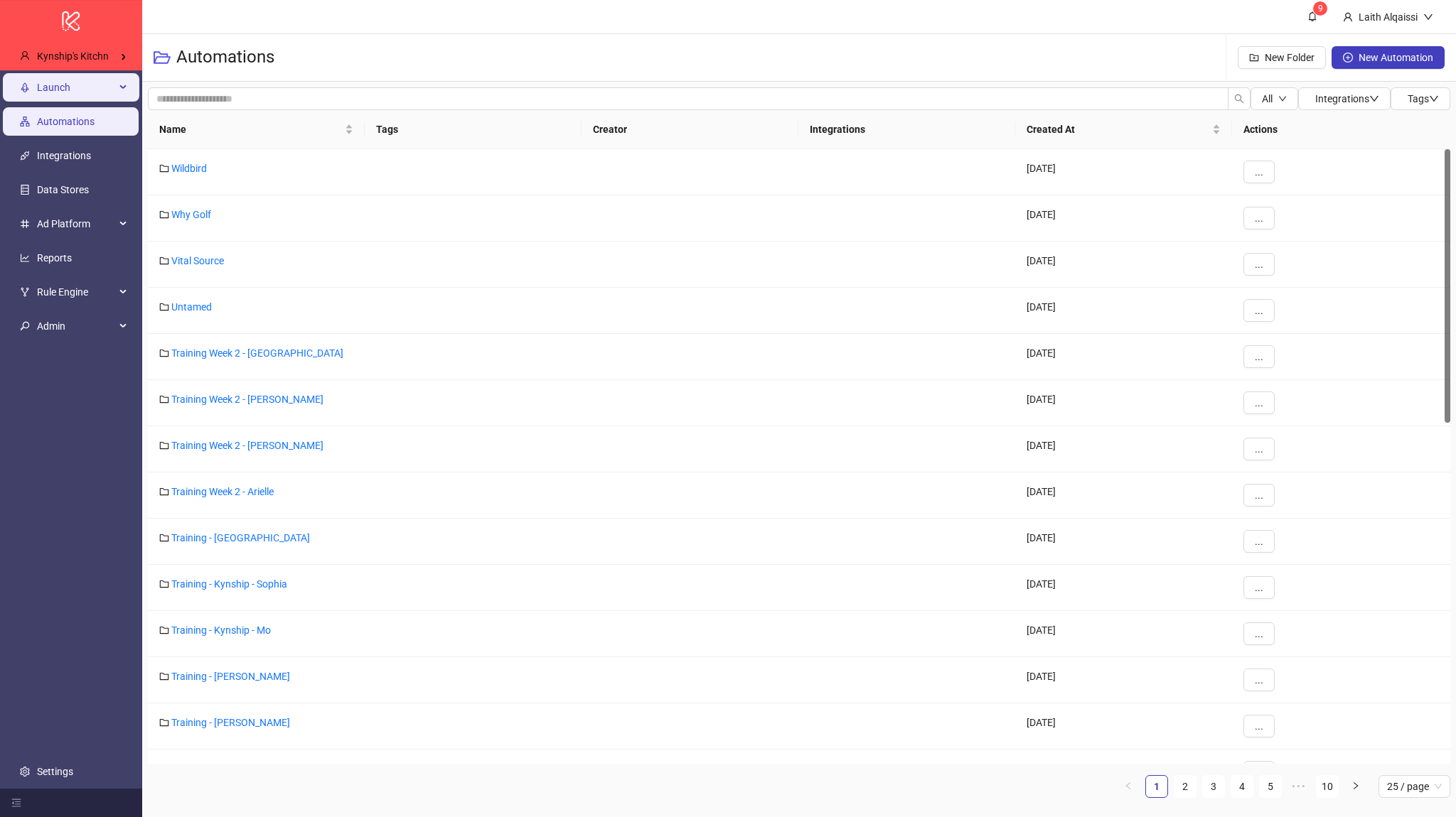
click at [97, 93] on span "Launch" at bounding box center [75, 87] width 78 height 28
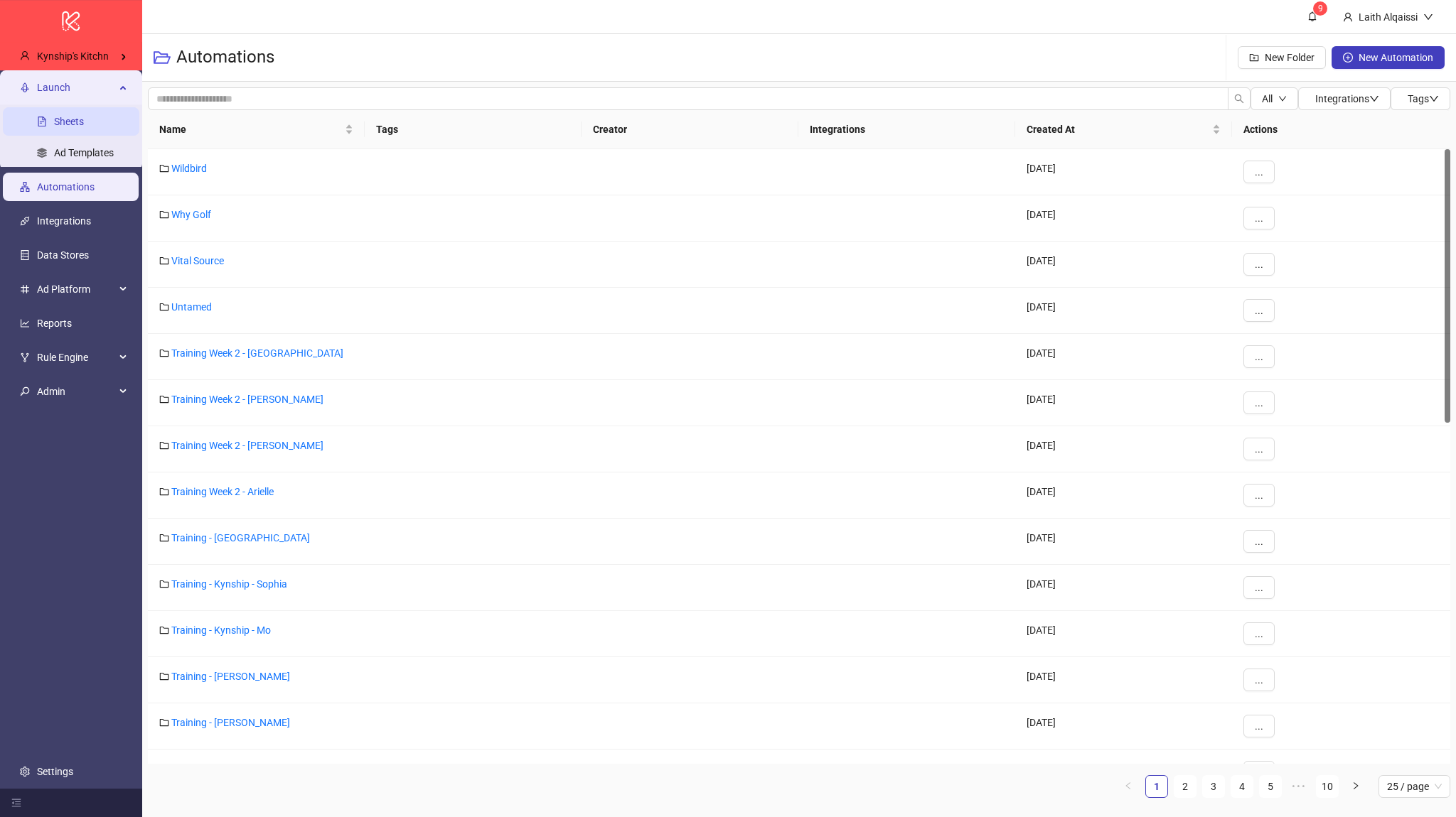
click at [84, 125] on link "Sheets" at bounding box center [69, 121] width 30 height 11
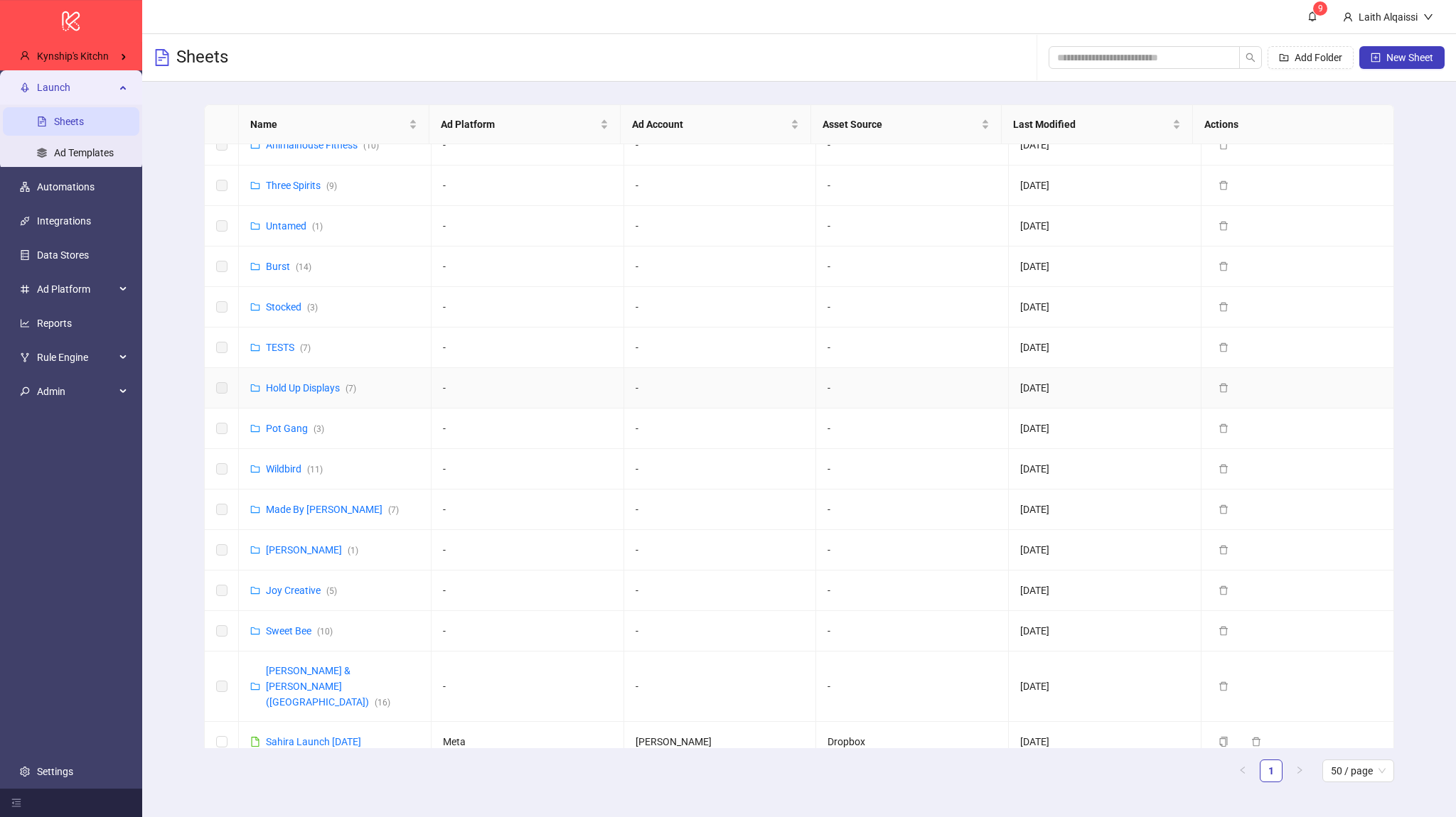
scroll to position [606, 0]
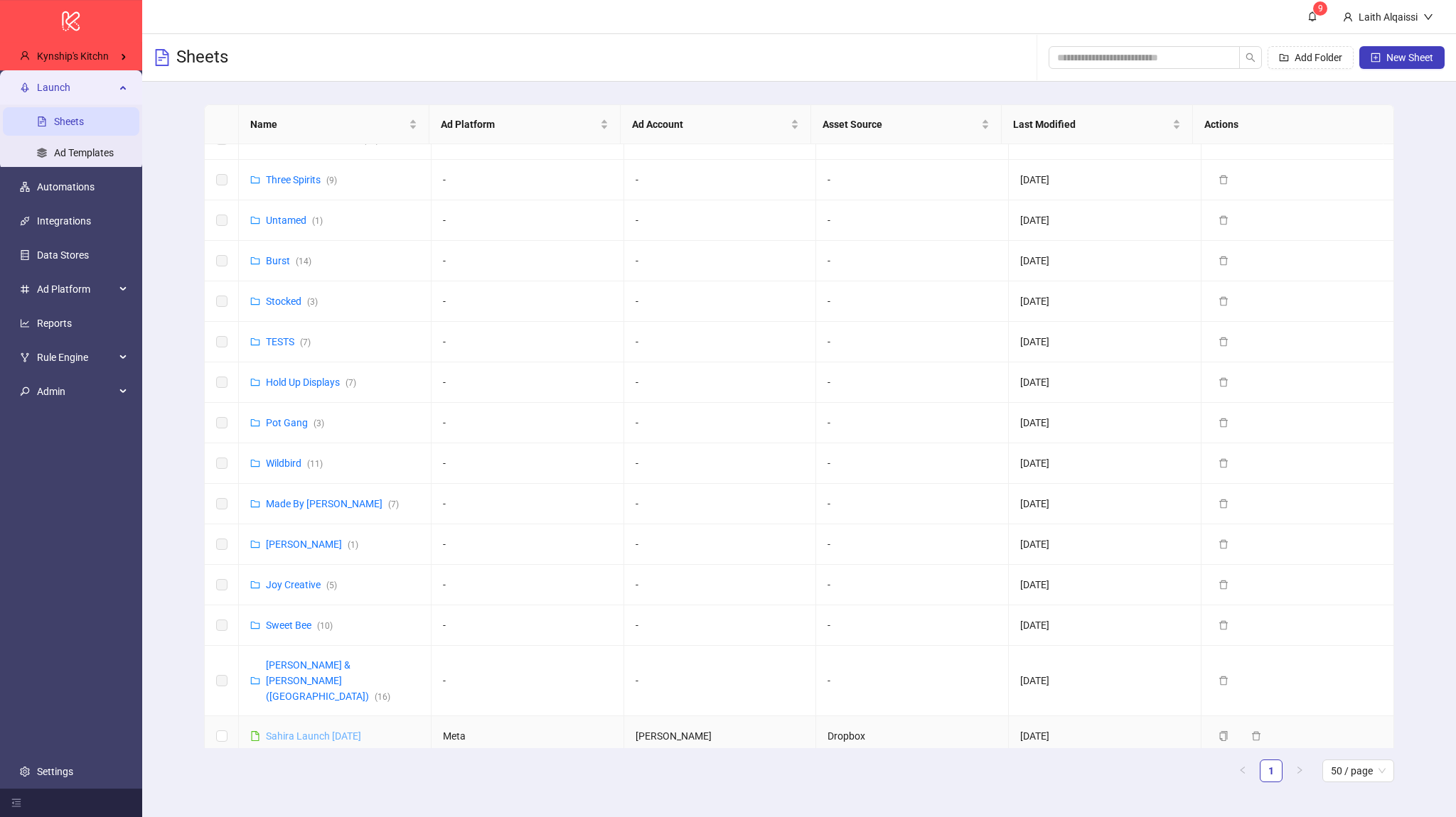
click at [330, 730] on link "Sahira Launch 10.2.25" at bounding box center [314, 736] width 96 height 11
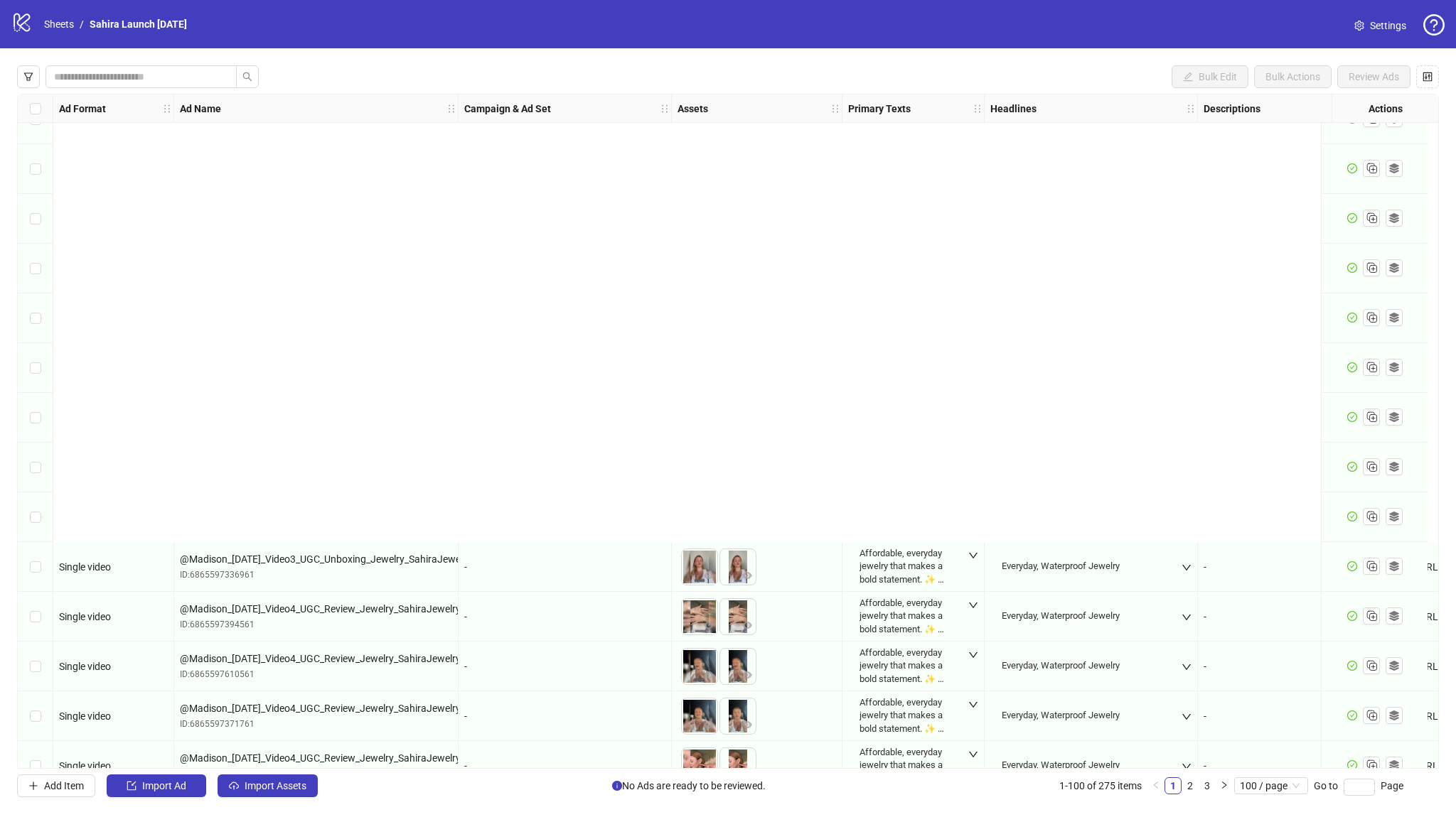
scroll to position [1535, 0]
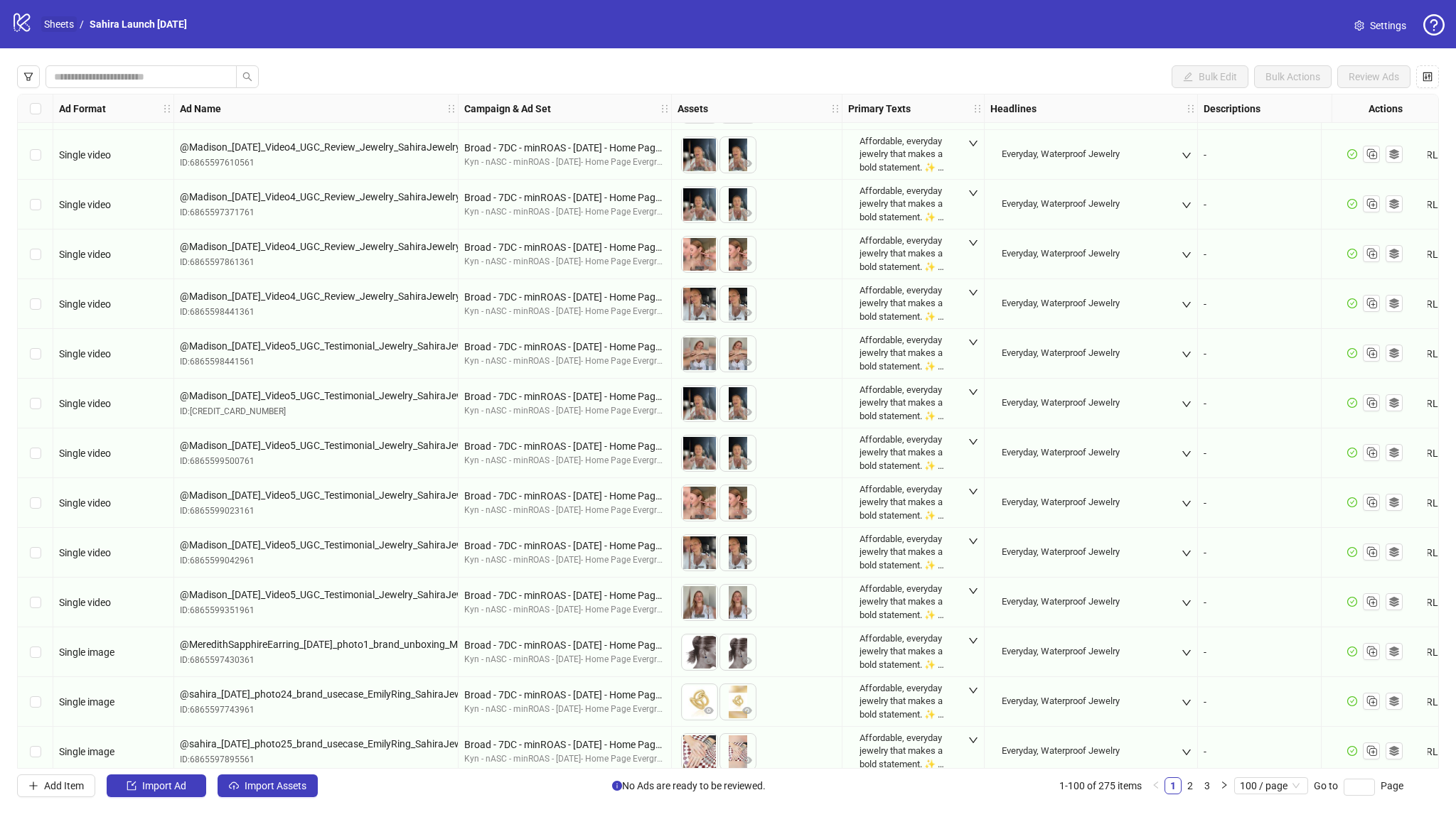
click at [62, 23] on link "Sheets" at bounding box center [59, 24] width 36 height 16
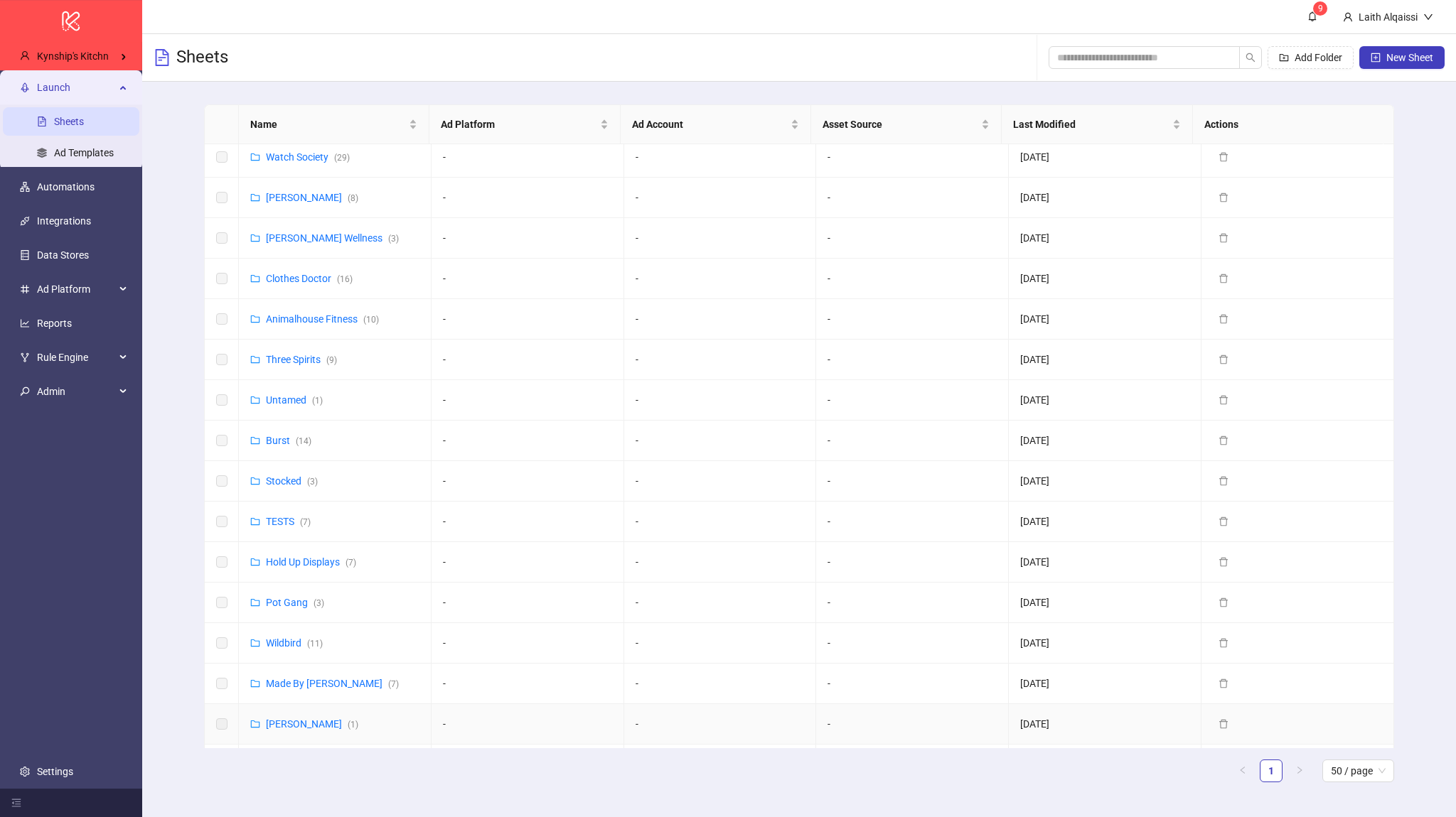
scroll to position [606, 0]
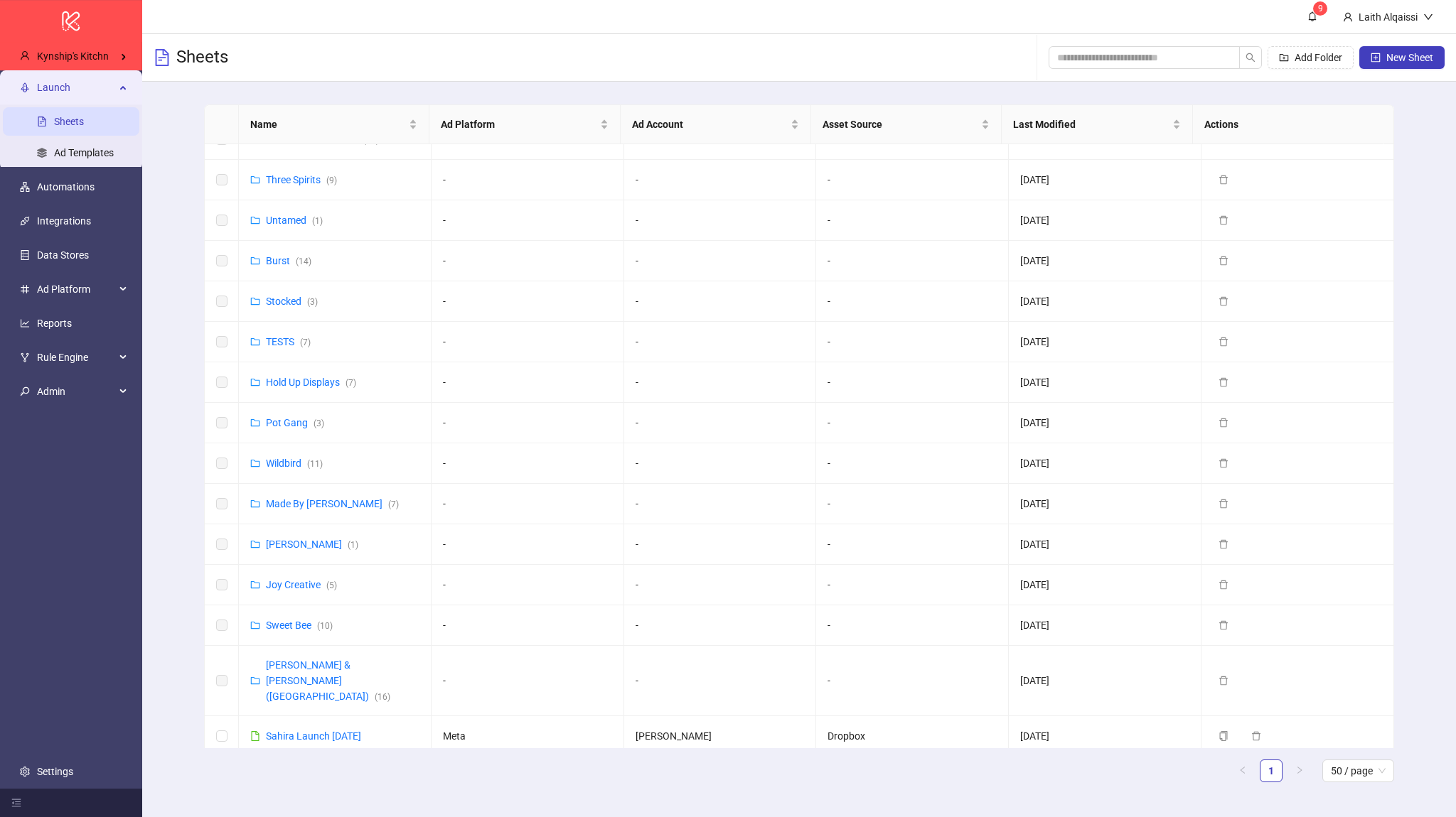
click at [315, 771] on link "Build Training - Solomon" at bounding box center [337, 776] width 143 height 11
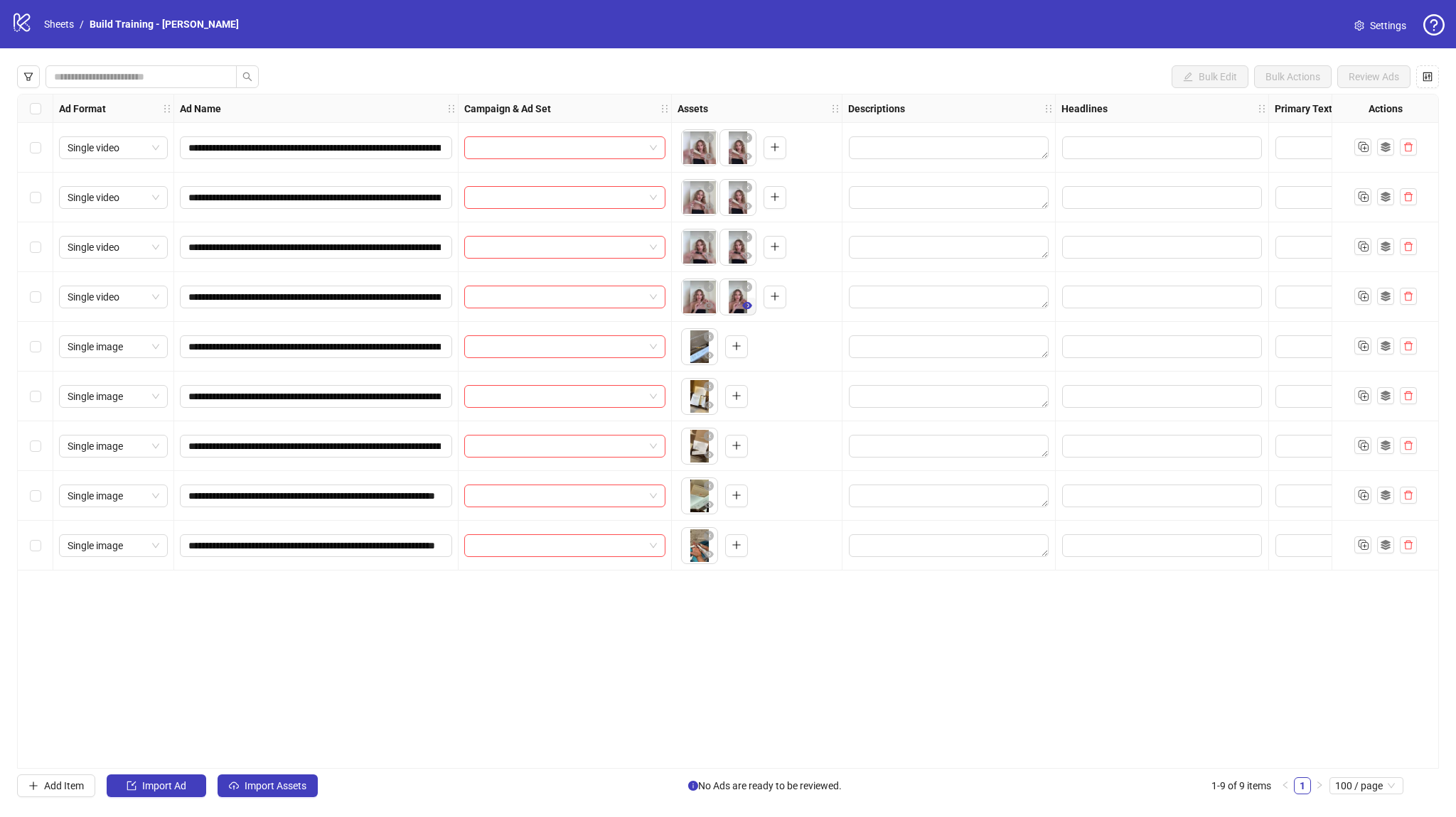
click at [746, 305] on icon "eye" at bounding box center [746, 305] width 10 height 7
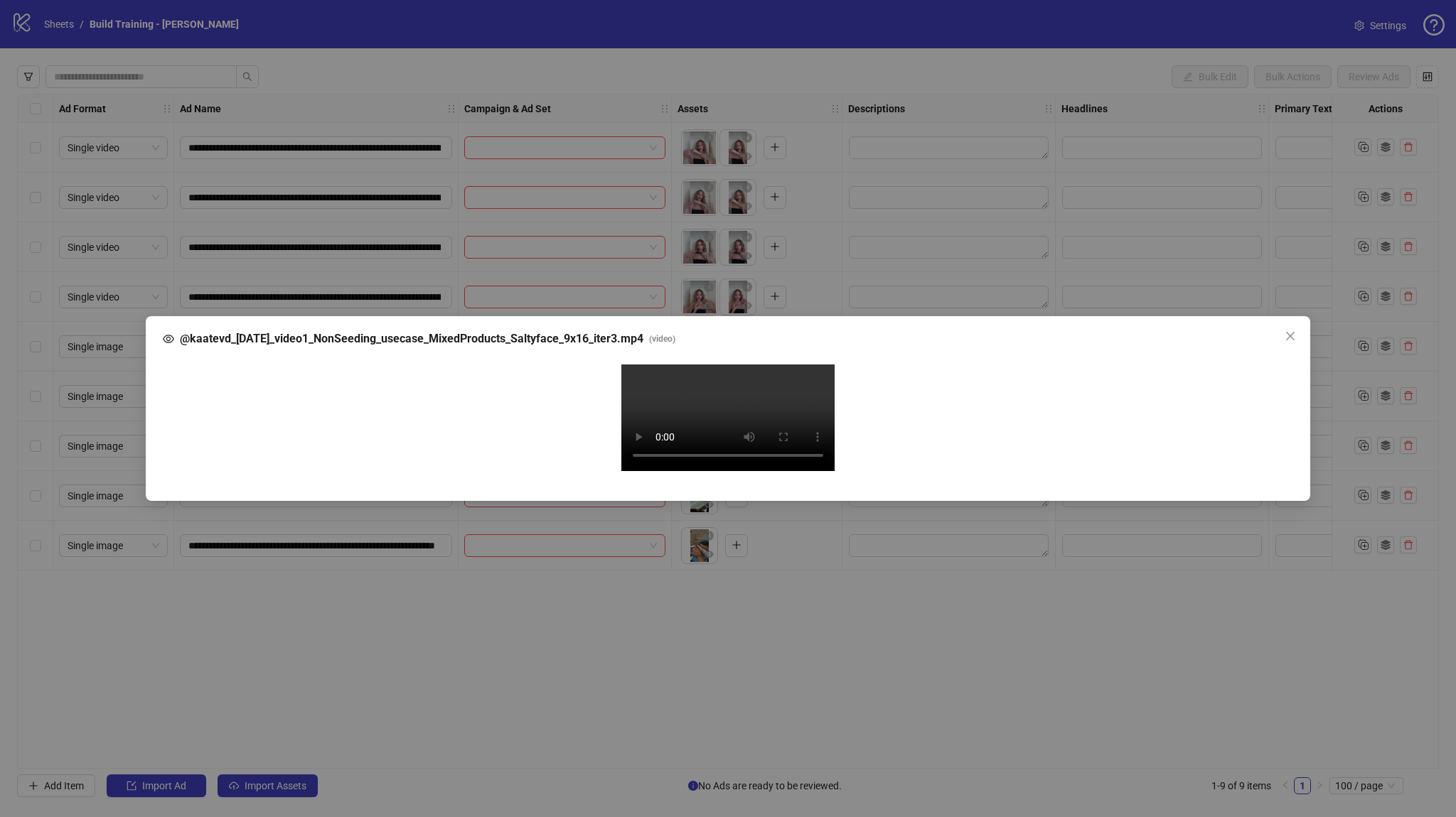
click at [99, 663] on div "@kaatevd_06-13-25_video1_NonSeeding_usecase_MixedProducts_Saltyface_9x16_iter3.…" at bounding box center [728, 408] width 1456 height 817
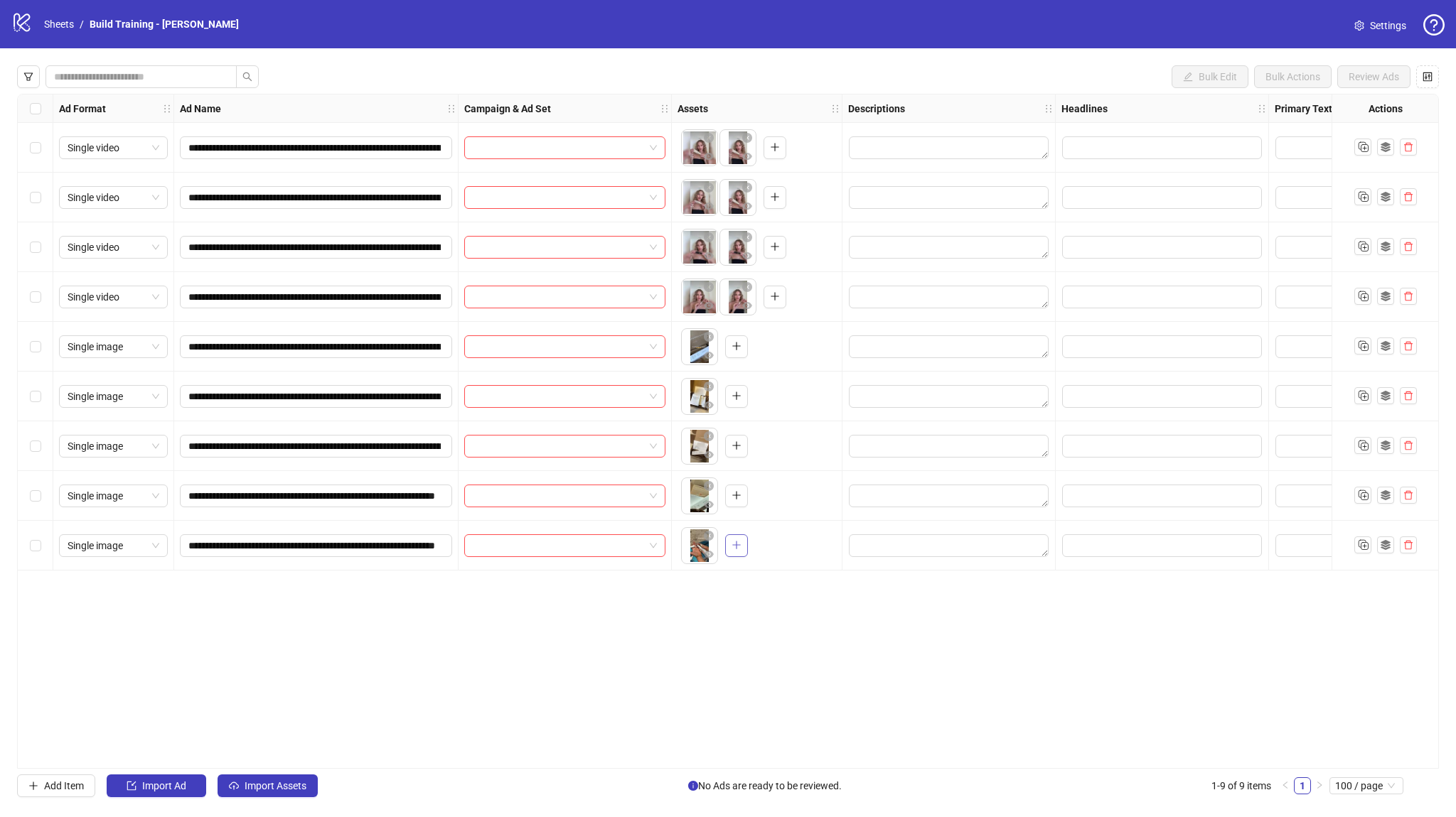
click at [741, 552] on button "button" at bounding box center [737, 546] width 22 height 22
click at [50, 26] on link "Sheets" at bounding box center [59, 24] width 36 height 16
